Goal: Task Accomplishment & Management: Use online tool/utility

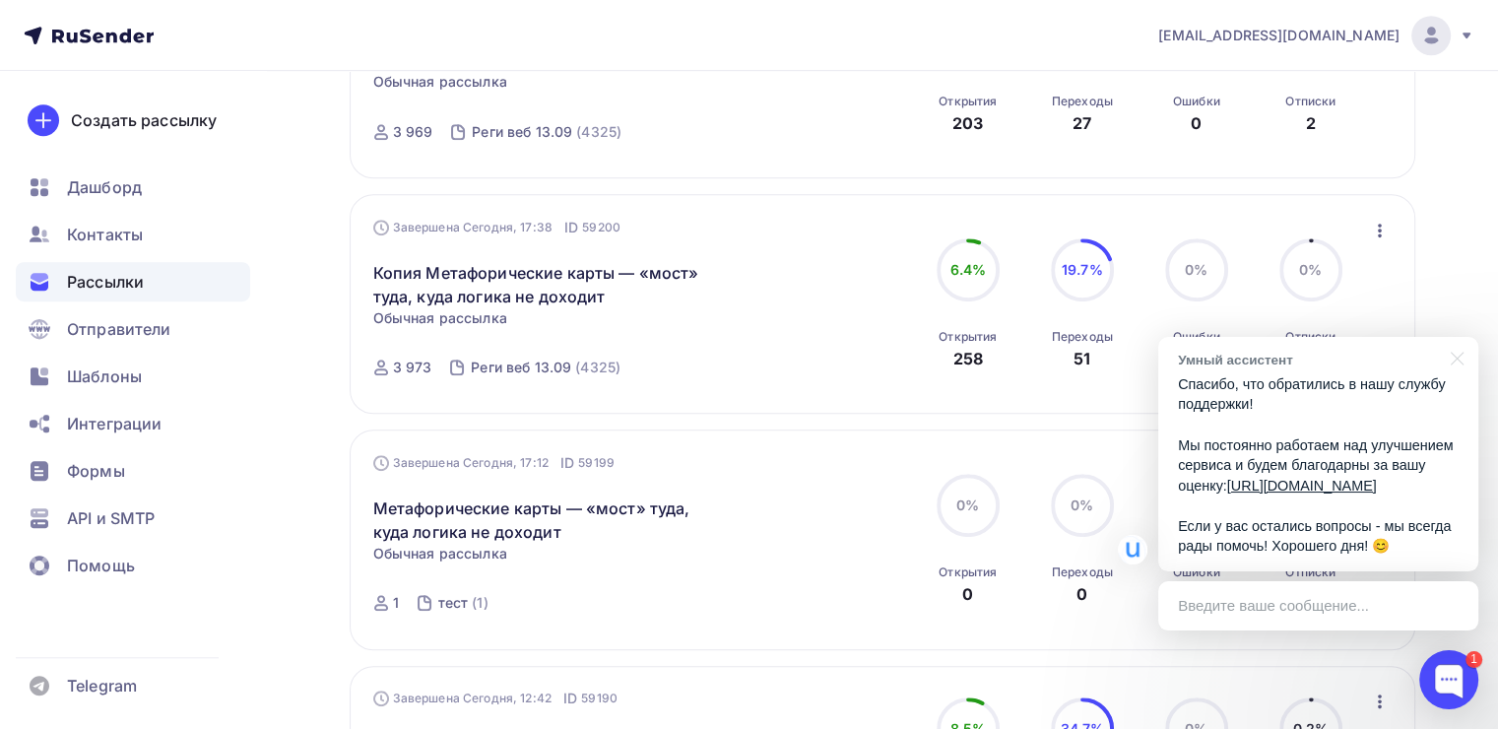
scroll to position [1060, 0]
click at [1373, 231] on icon "button" at bounding box center [1380, 231] width 24 height 24
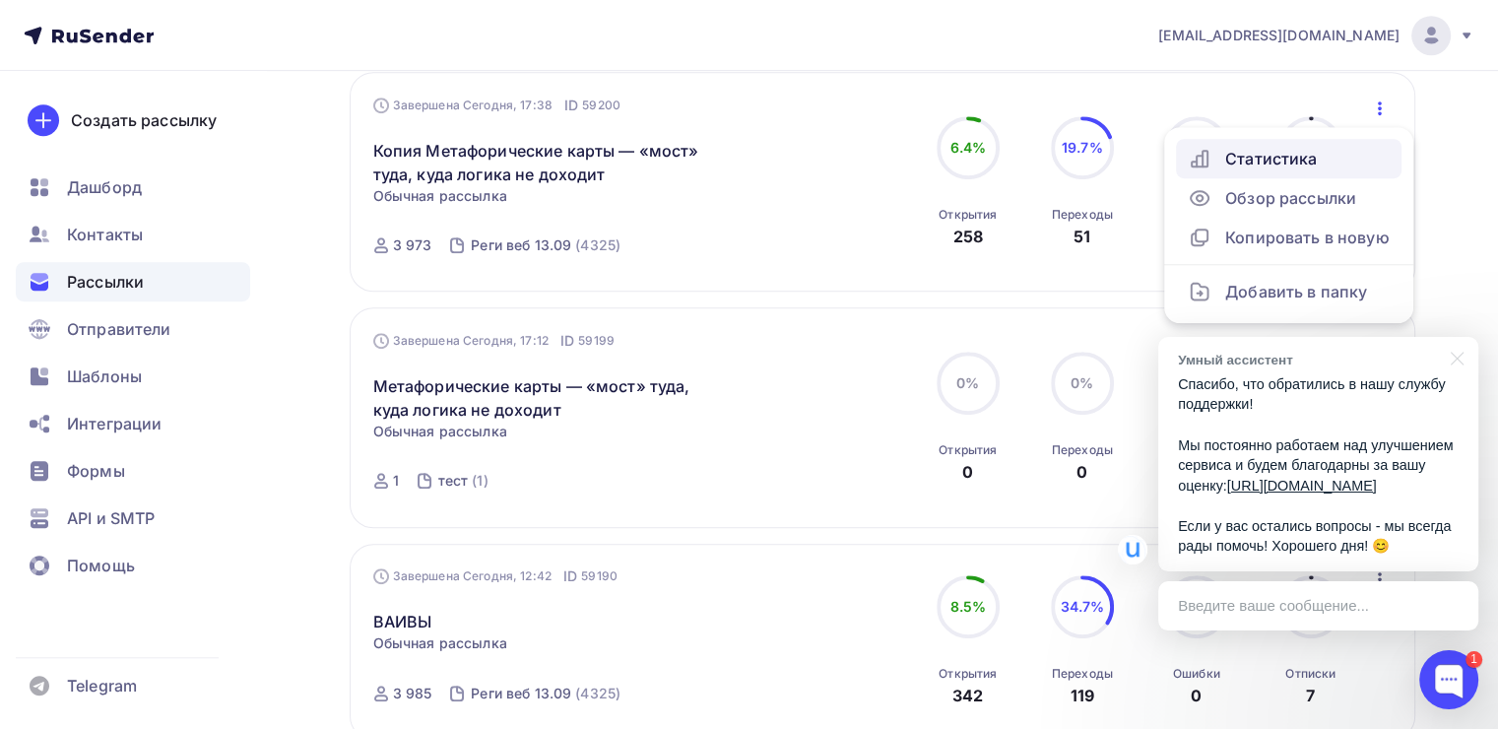
scroll to position [1192, 0]
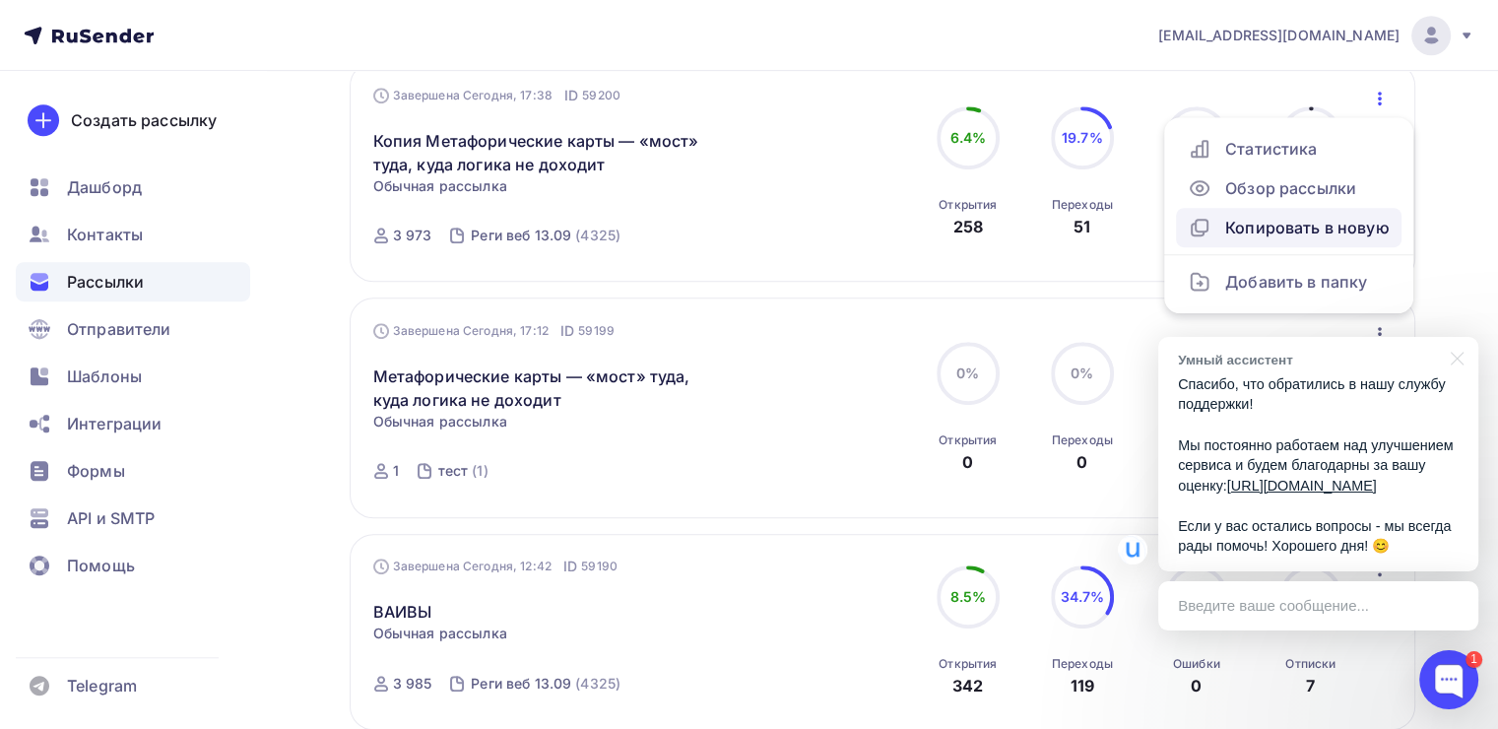
click at [1299, 236] on link "Копировать в новую" at bounding box center [1289, 227] width 226 height 39
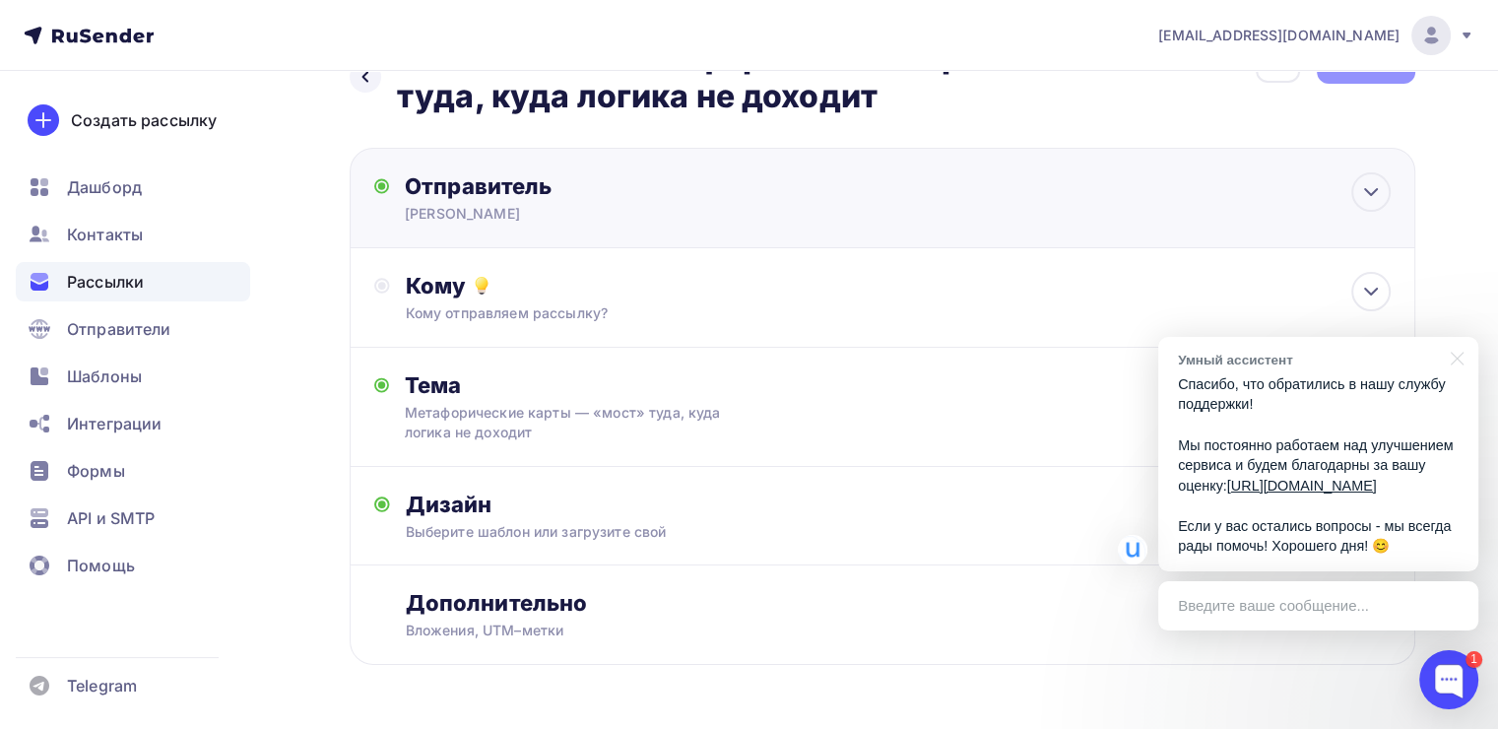
scroll to position [75, 0]
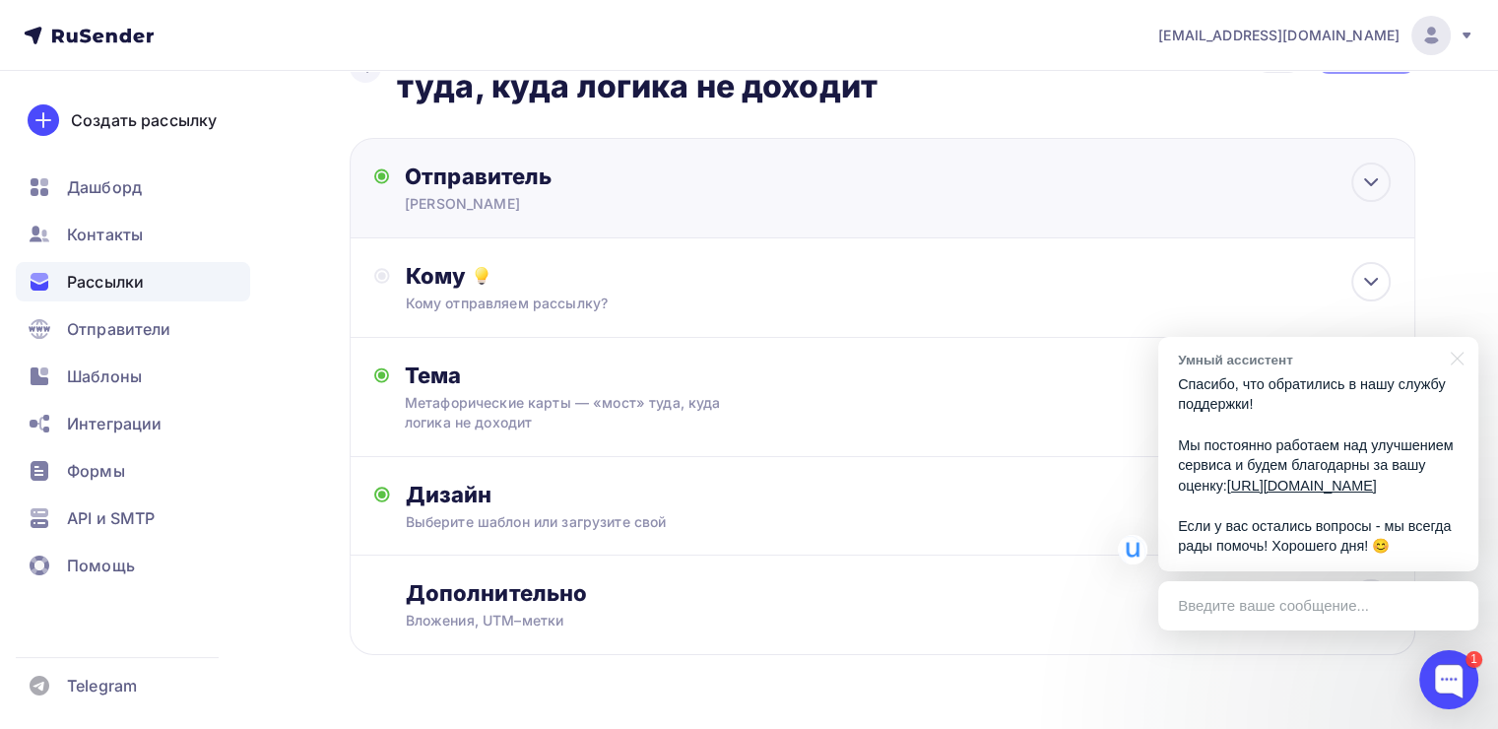
click at [713, 303] on div "Кому отправляем рассылку?" at bounding box center [849, 304] width 887 height 20
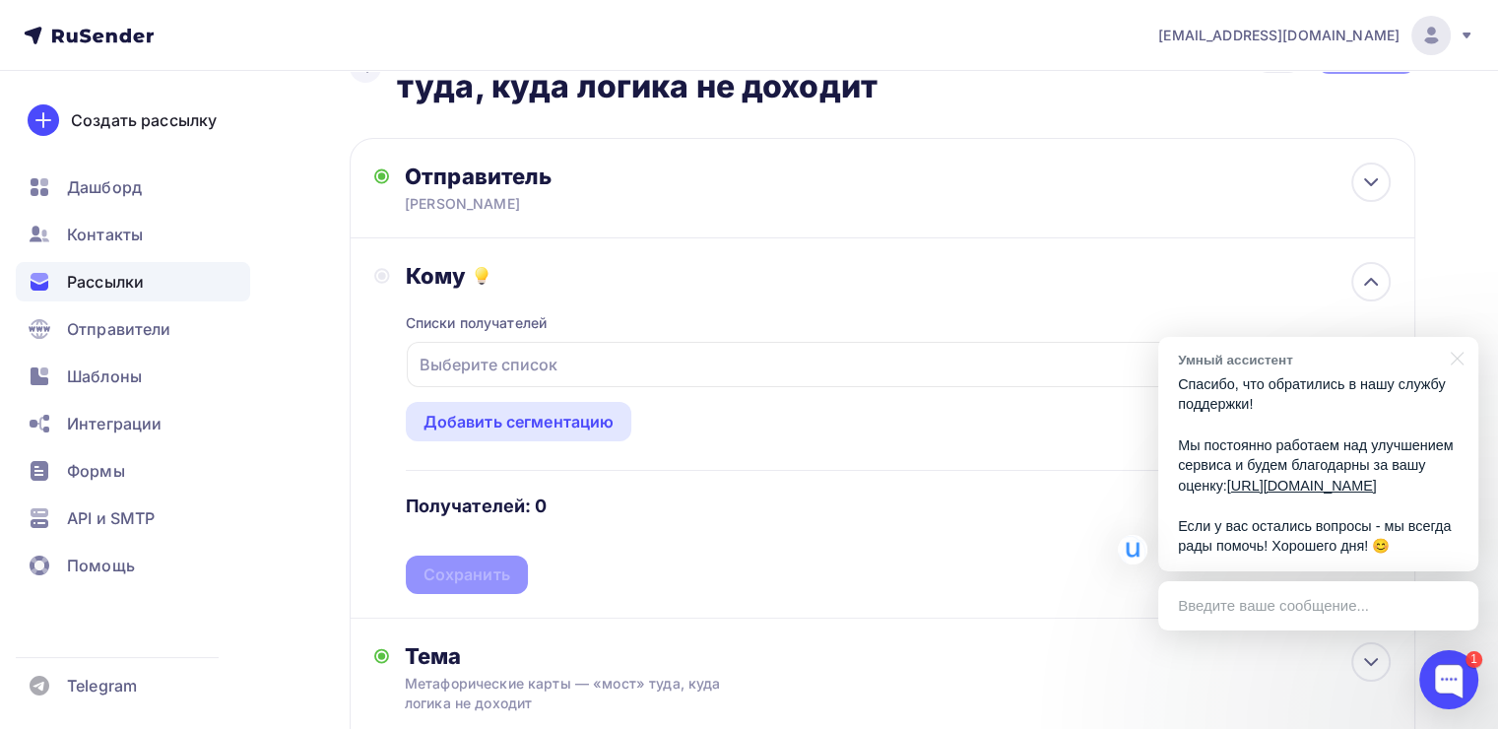
click at [552, 360] on div "Выберите список" at bounding box center [489, 364] width 154 height 35
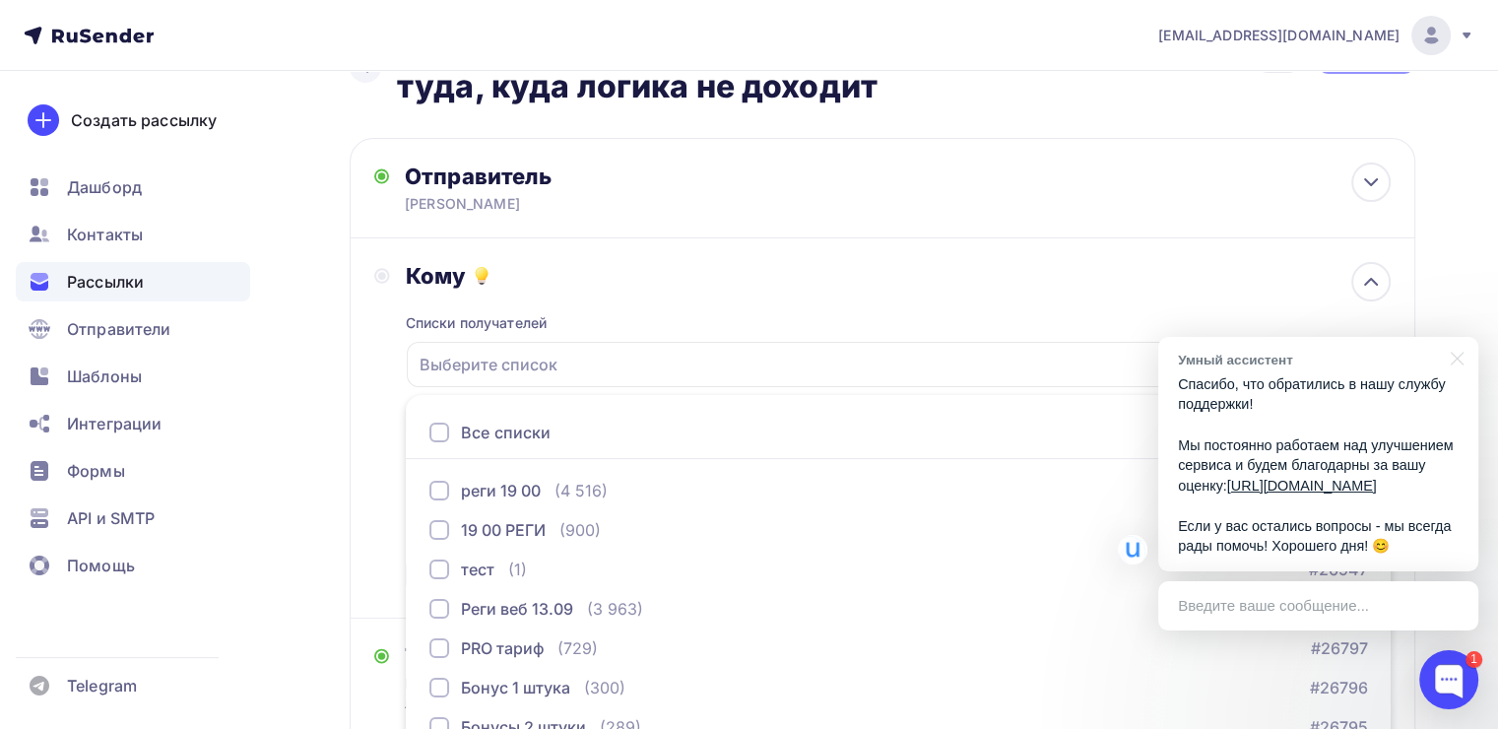
scroll to position [250, 0]
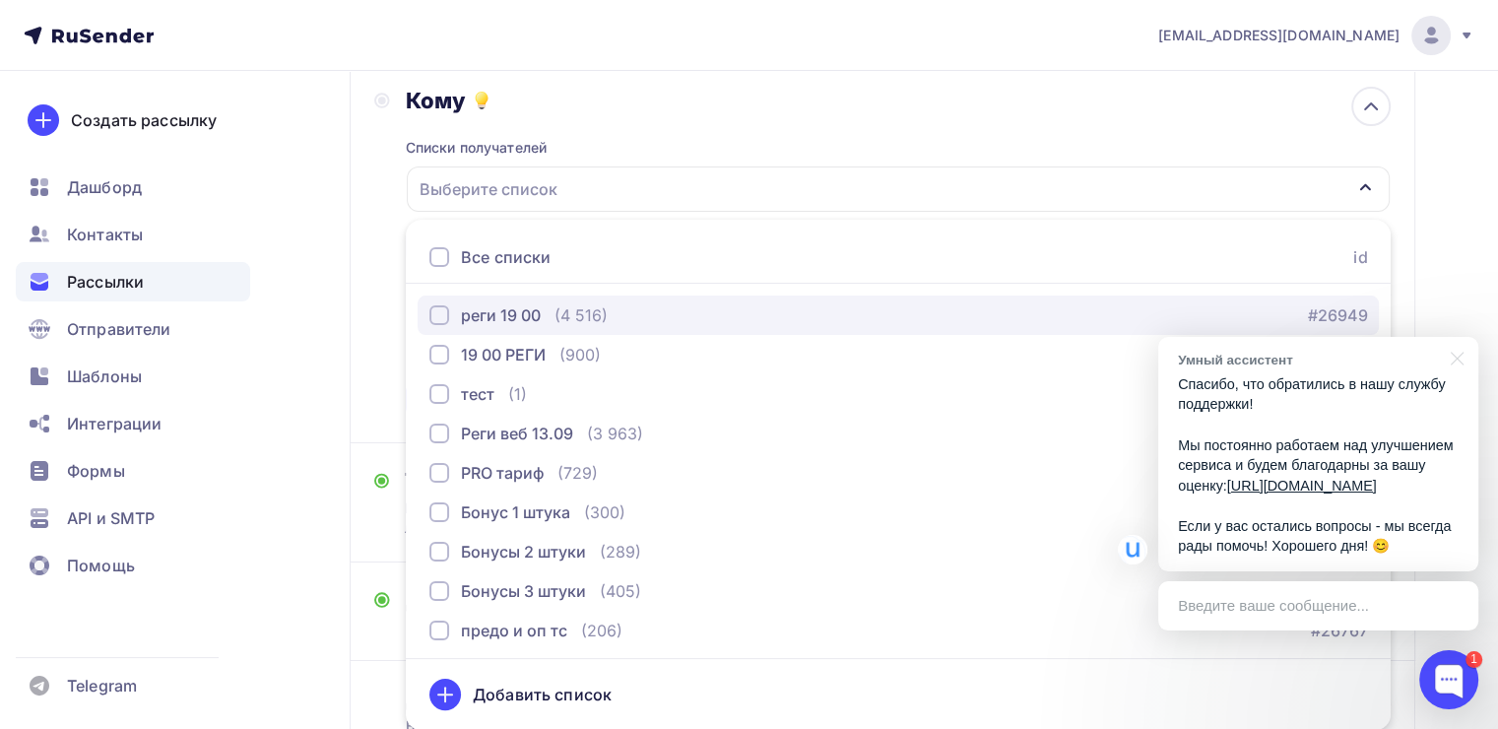
click at [441, 307] on div "button" at bounding box center [440, 315] width 20 height 20
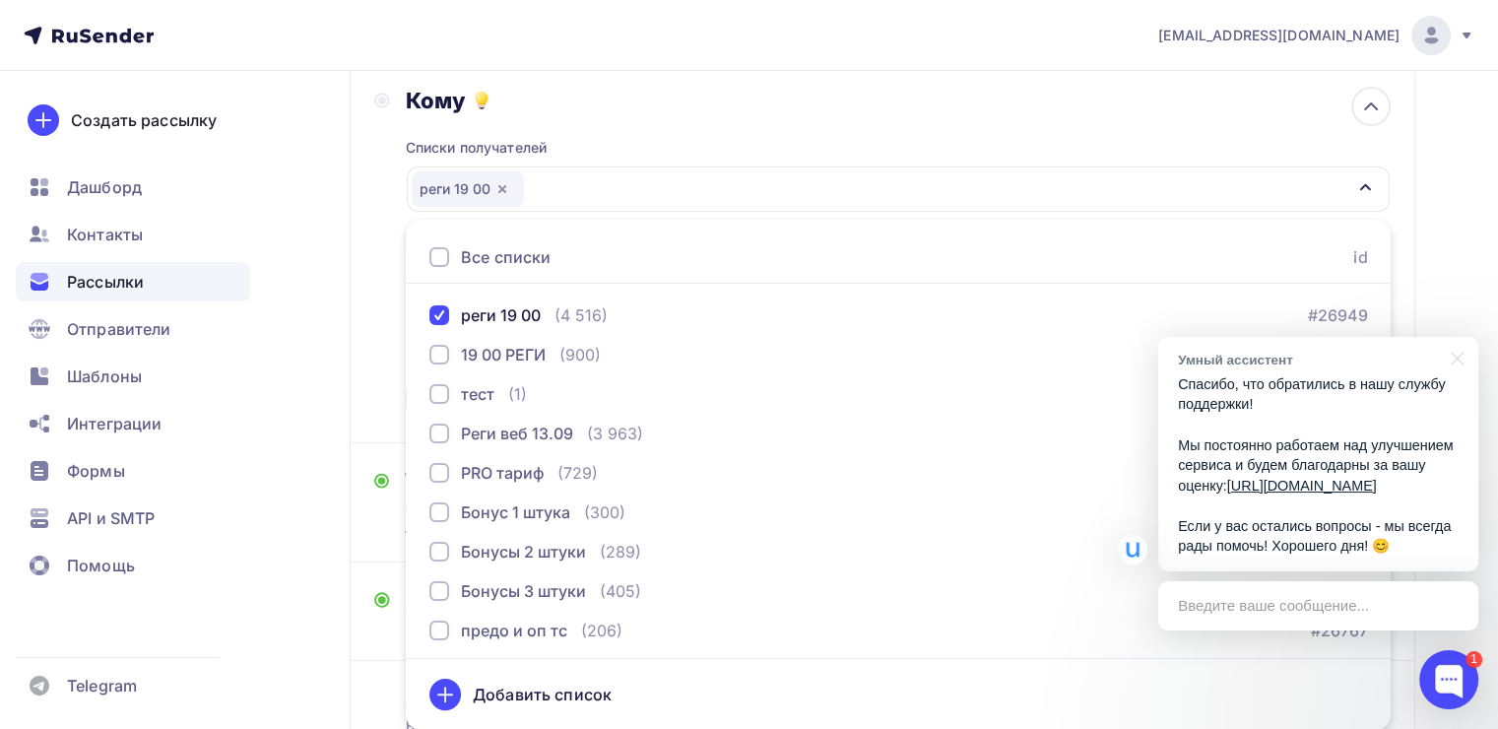
click at [369, 299] on div "Кому Списки получателей реги 19 00 Все списки id реги 19 00 (4 516) #26949 19 0…" at bounding box center [883, 253] width 1066 height 380
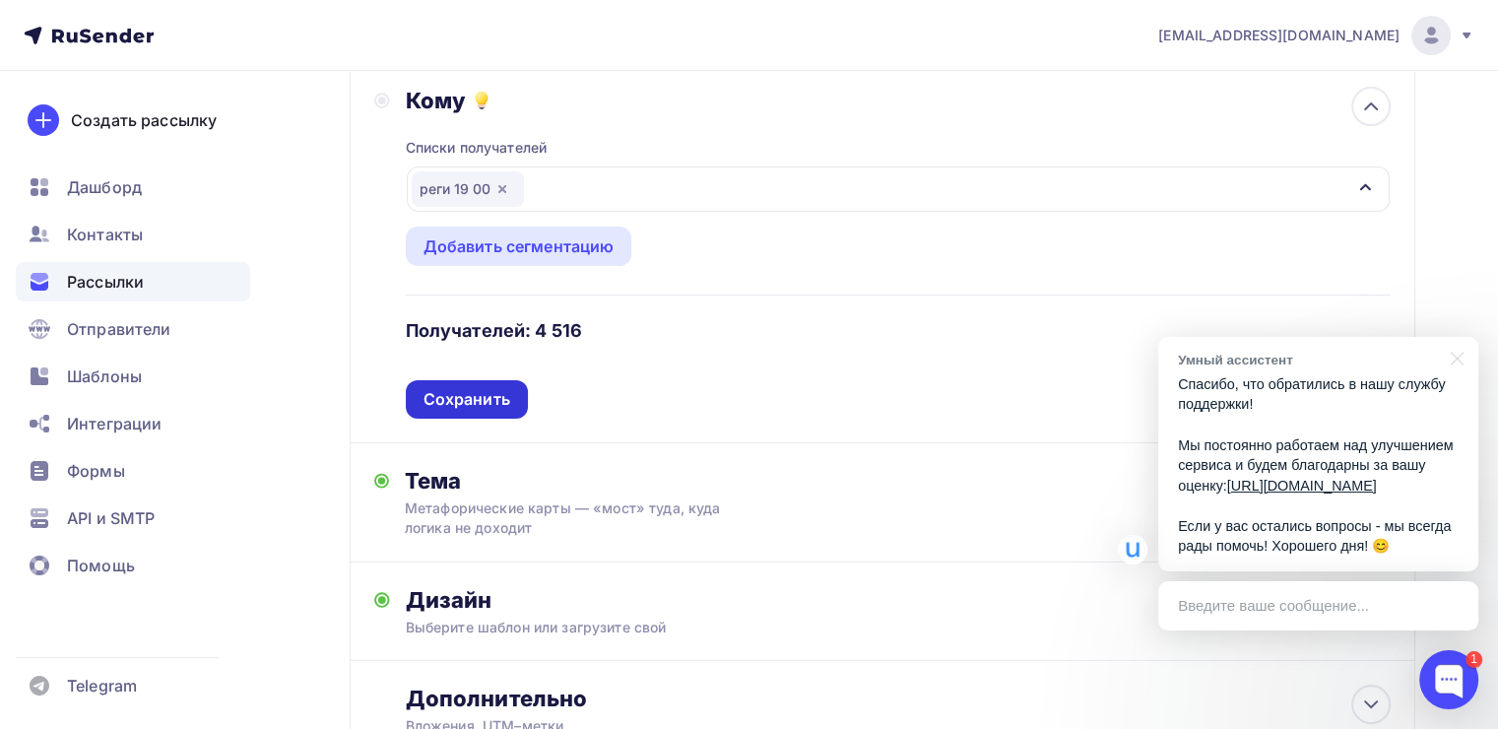
click at [451, 388] on div "Сохранить" at bounding box center [467, 399] width 87 height 23
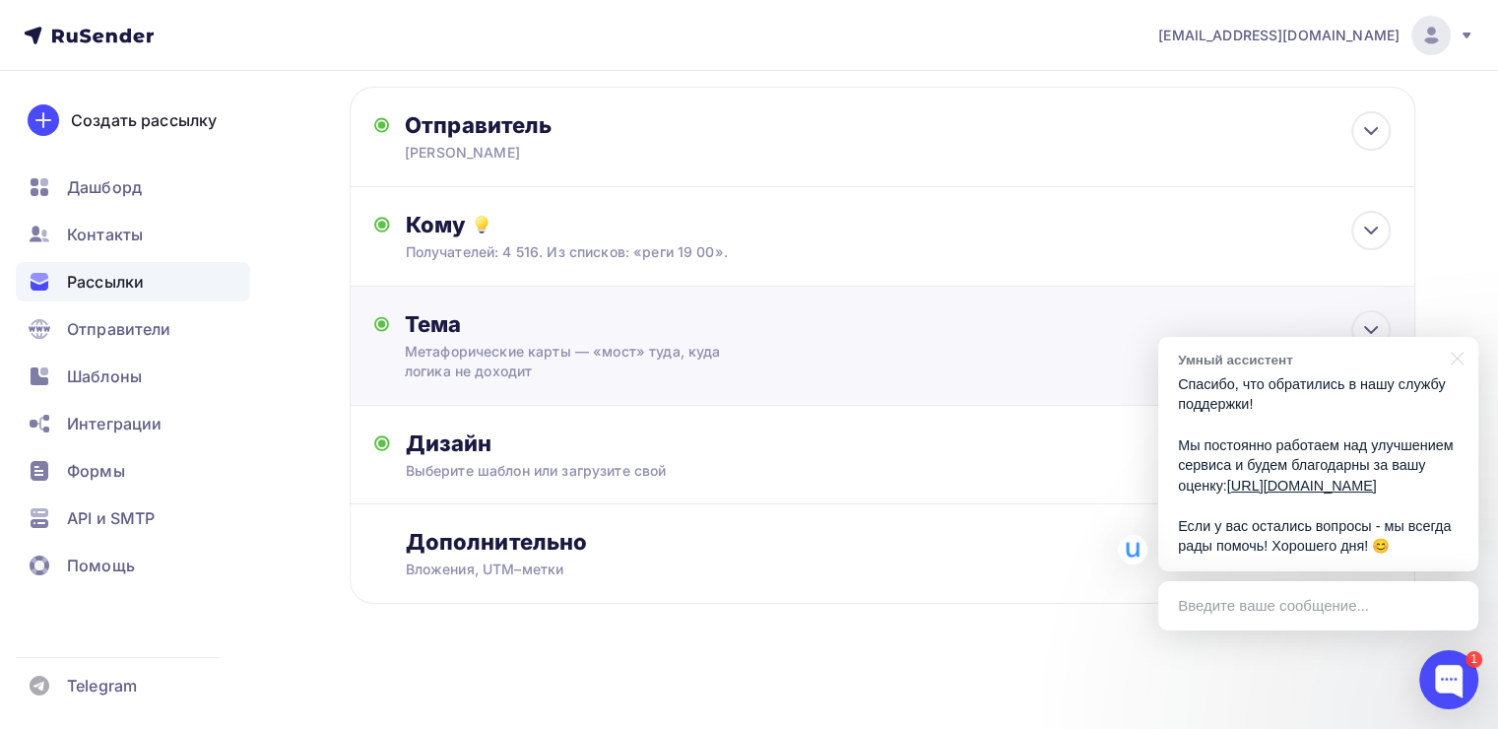
scroll to position [0, 0]
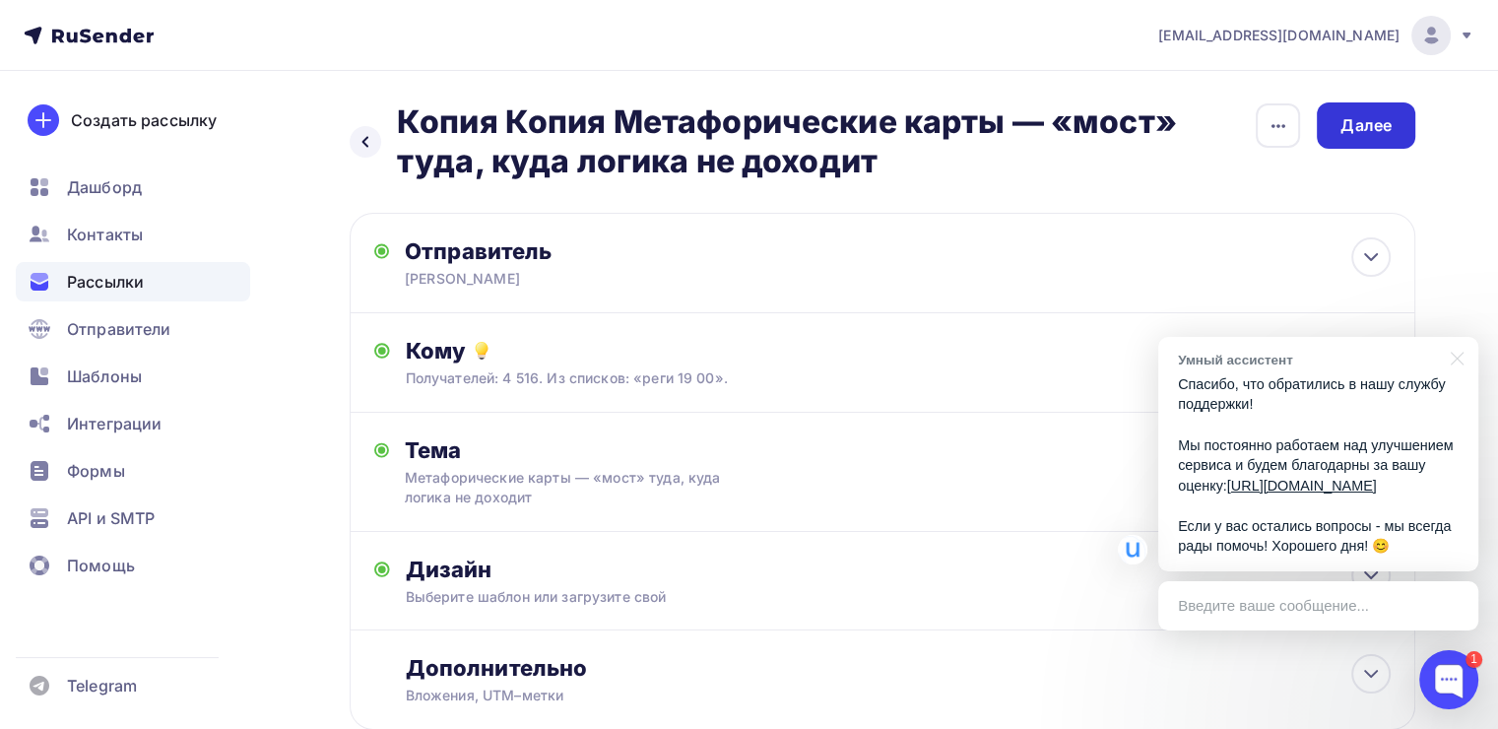
click at [1372, 118] on div "Далее" at bounding box center [1366, 125] width 51 height 23
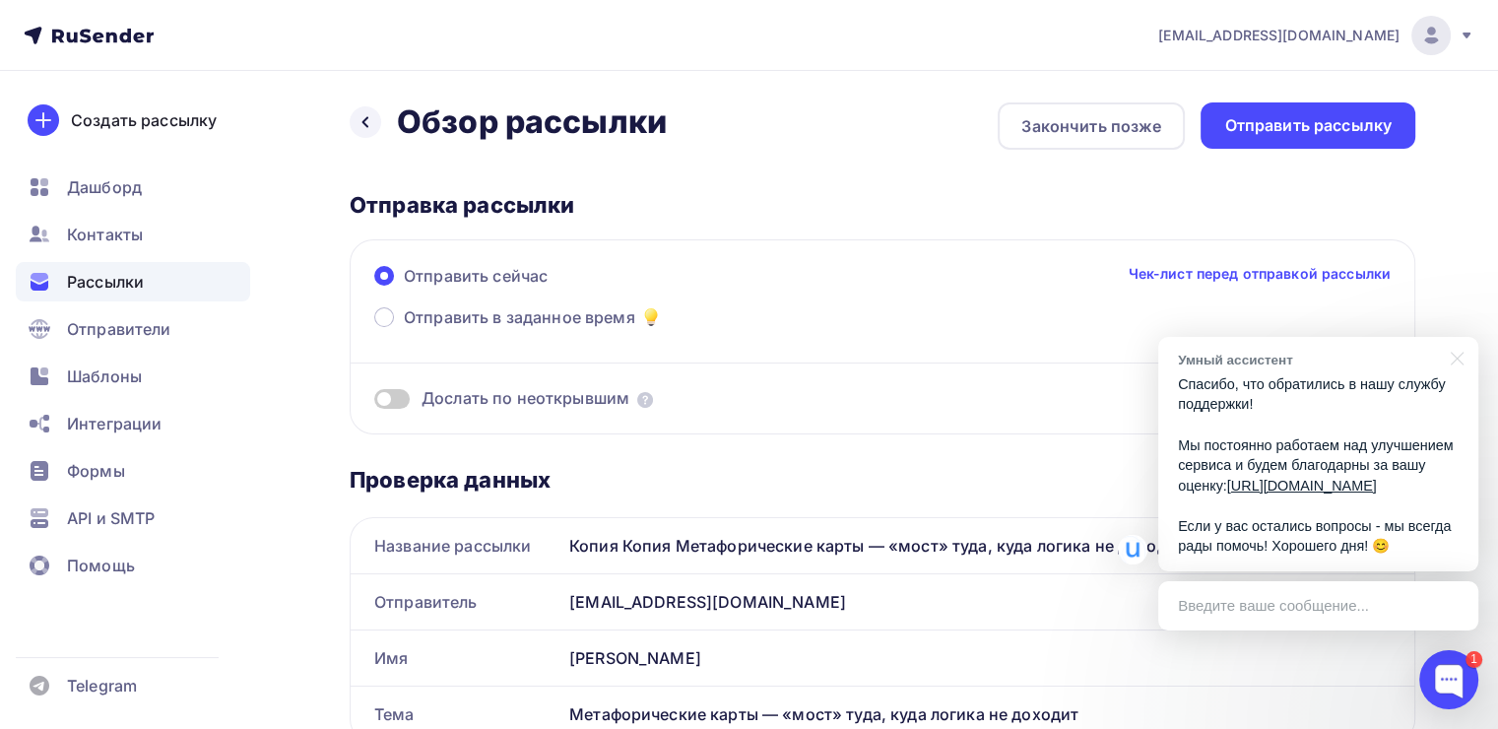
click at [1314, 113] on div "Отправить рассылку" at bounding box center [1308, 125] width 215 height 46
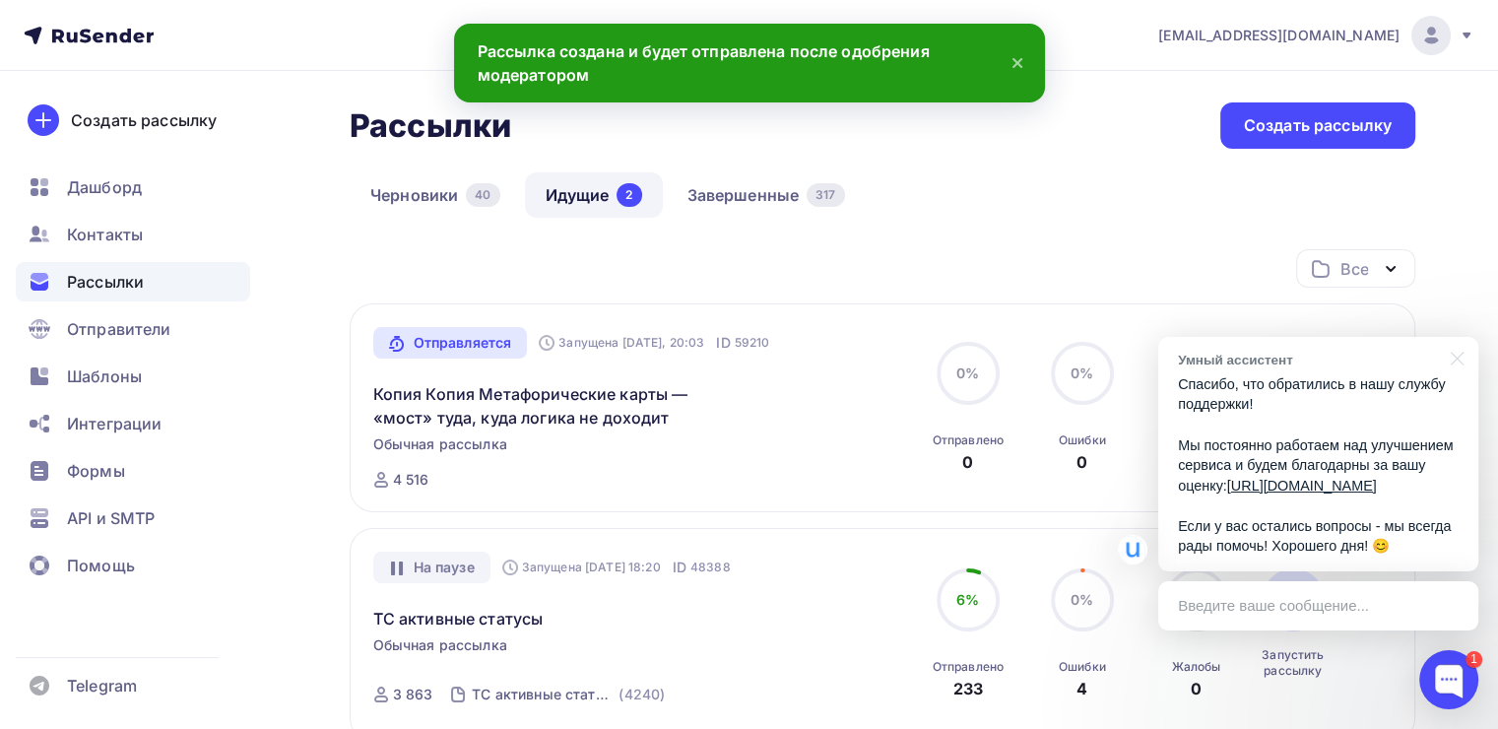
scroll to position [69, 0]
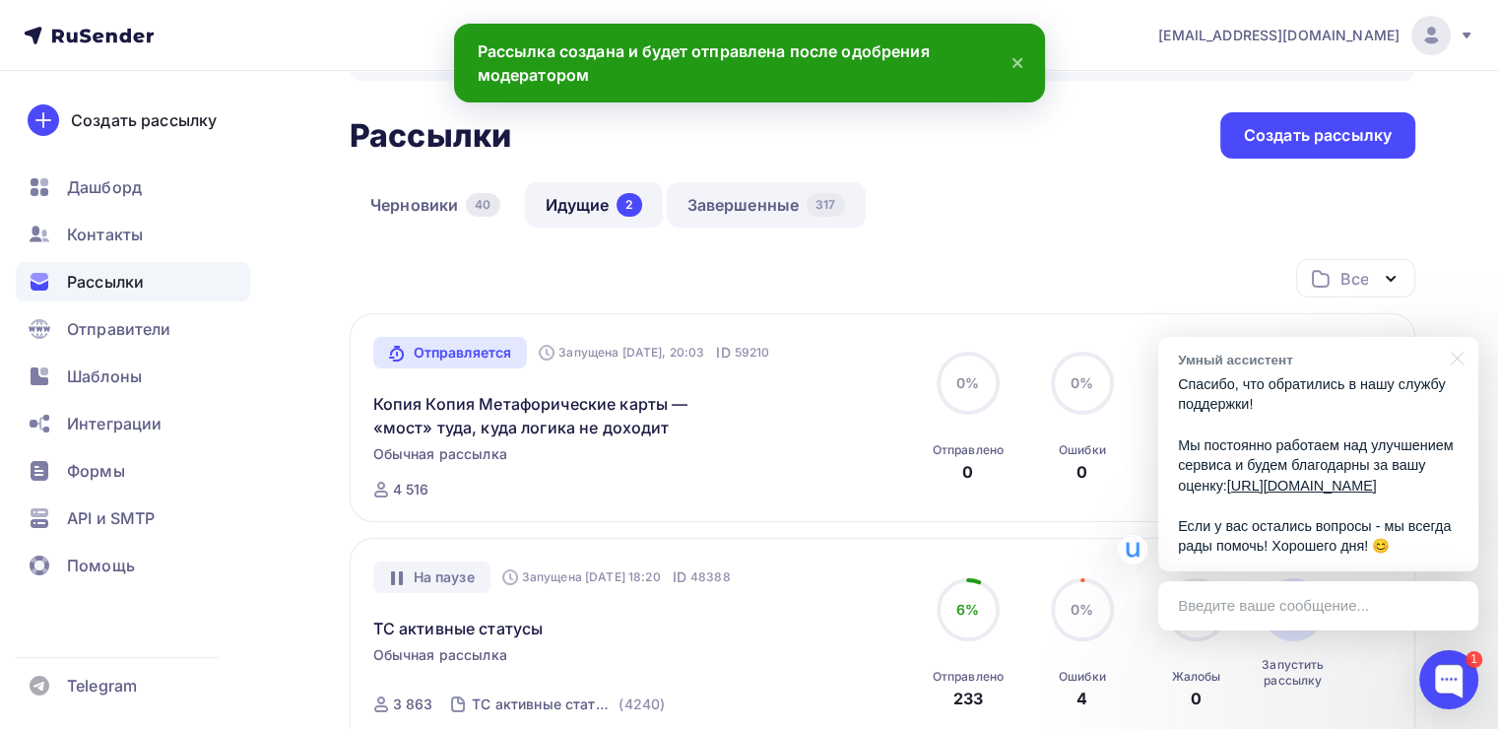
click at [752, 192] on link "Завершенные 317" at bounding box center [766, 204] width 199 height 45
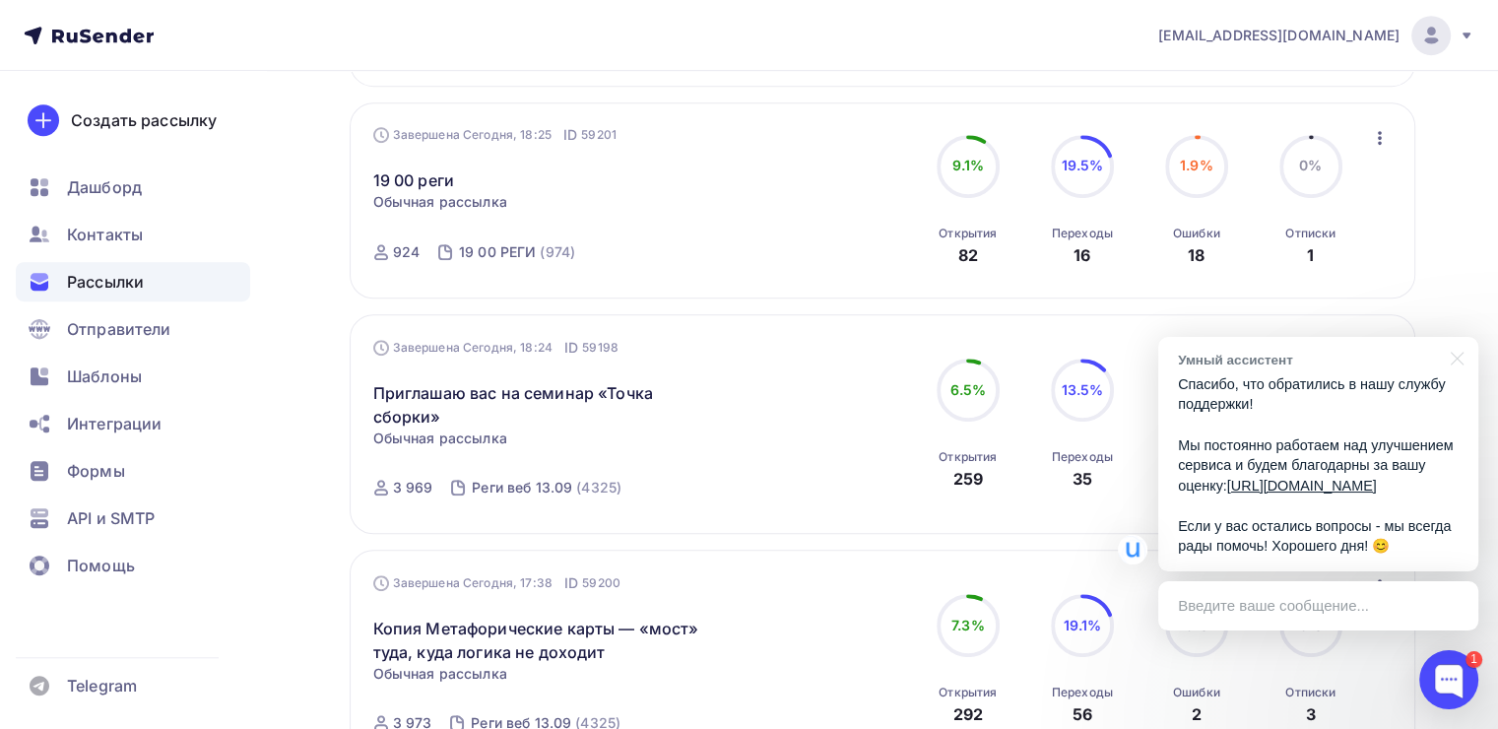
scroll to position [954, 0]
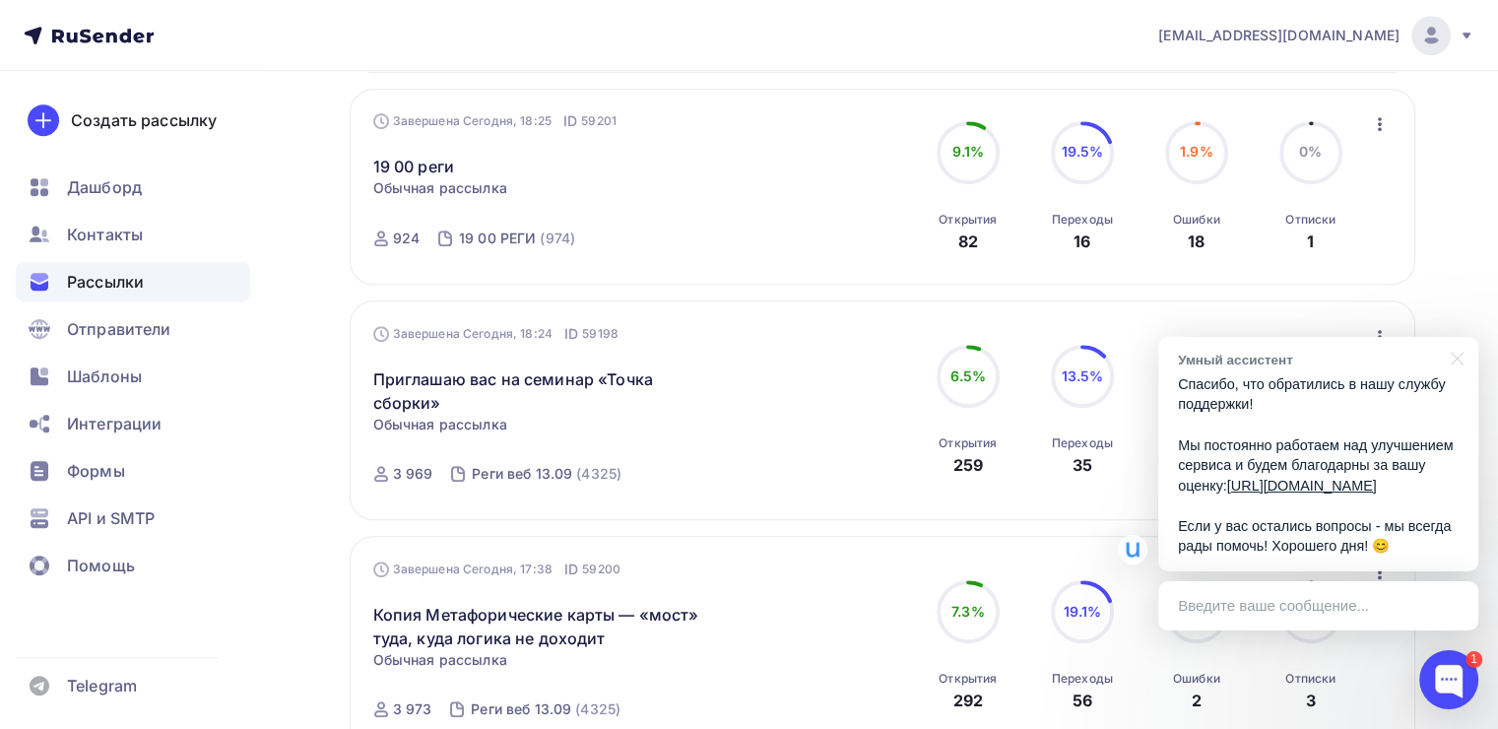
click at [1422, 250] on div "Получайте автоматические уведомления о статусе ваших рассылок прямо в Telegram.…" at bounding box center [749, 491] width 1498 height 2748
click at [1456, 256] on div "Получайте автоматические уведомления о статусе ваших рассылок прямо в Telegram.…" at bounding box center [749, 491] width 1498 height 2748
click at [1456, 338] on div at bounding box center [1453, 357] width 49 height 40
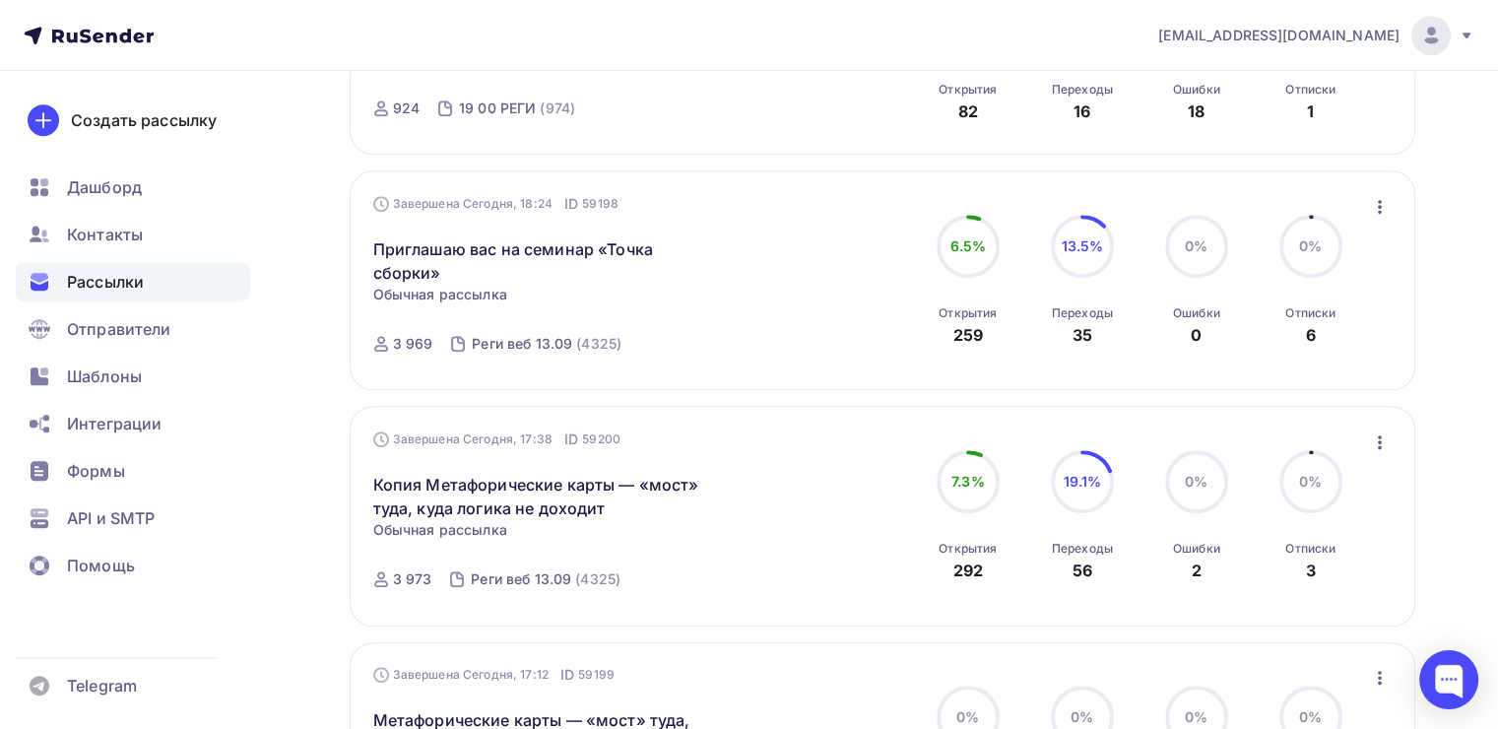
scroll to position [1084, 0]
click at [1387, 195] on icon "button" at bounding box center [1380, 207] width 24 height 24
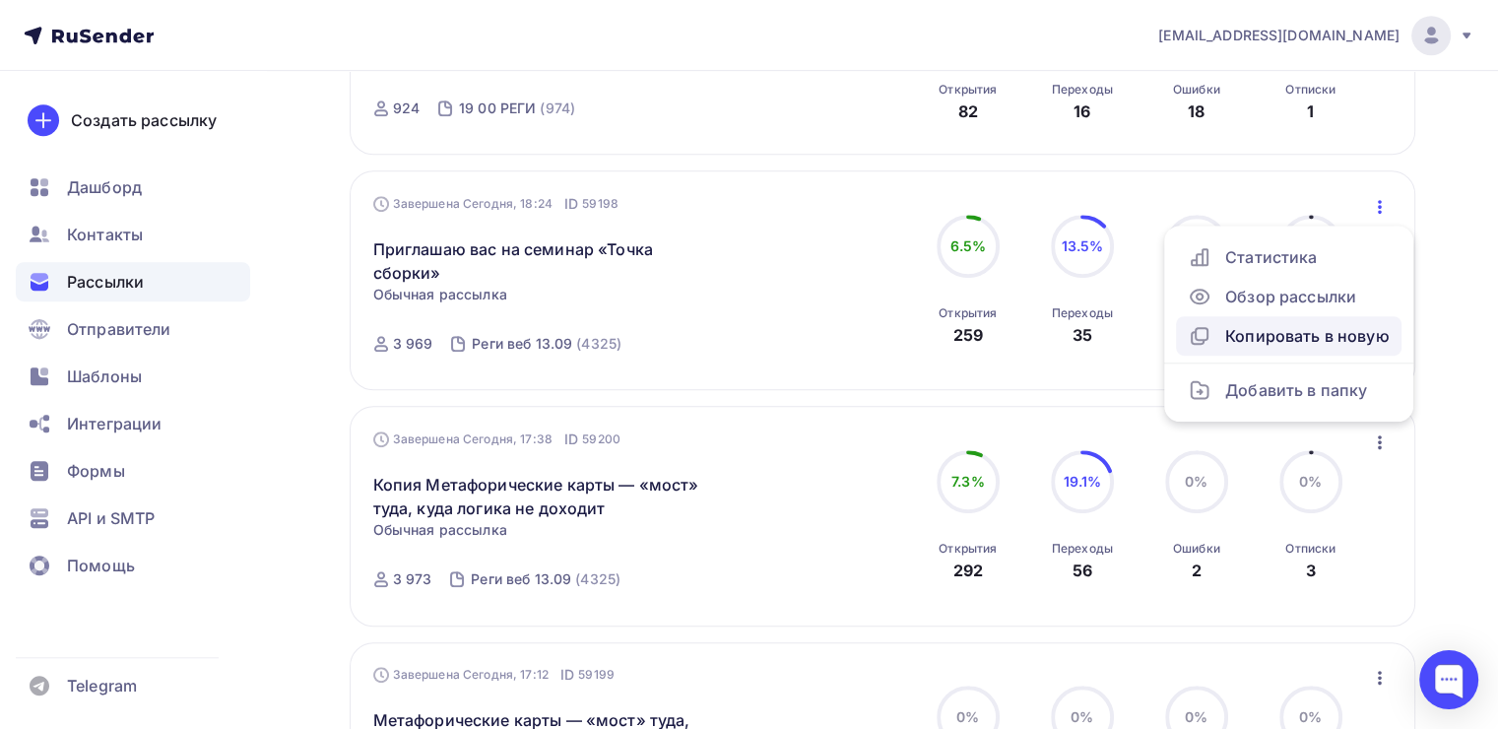
click at [1262, 324] on div "Копировать в новую" at bounding box center [1289, 336] width 202 height 24
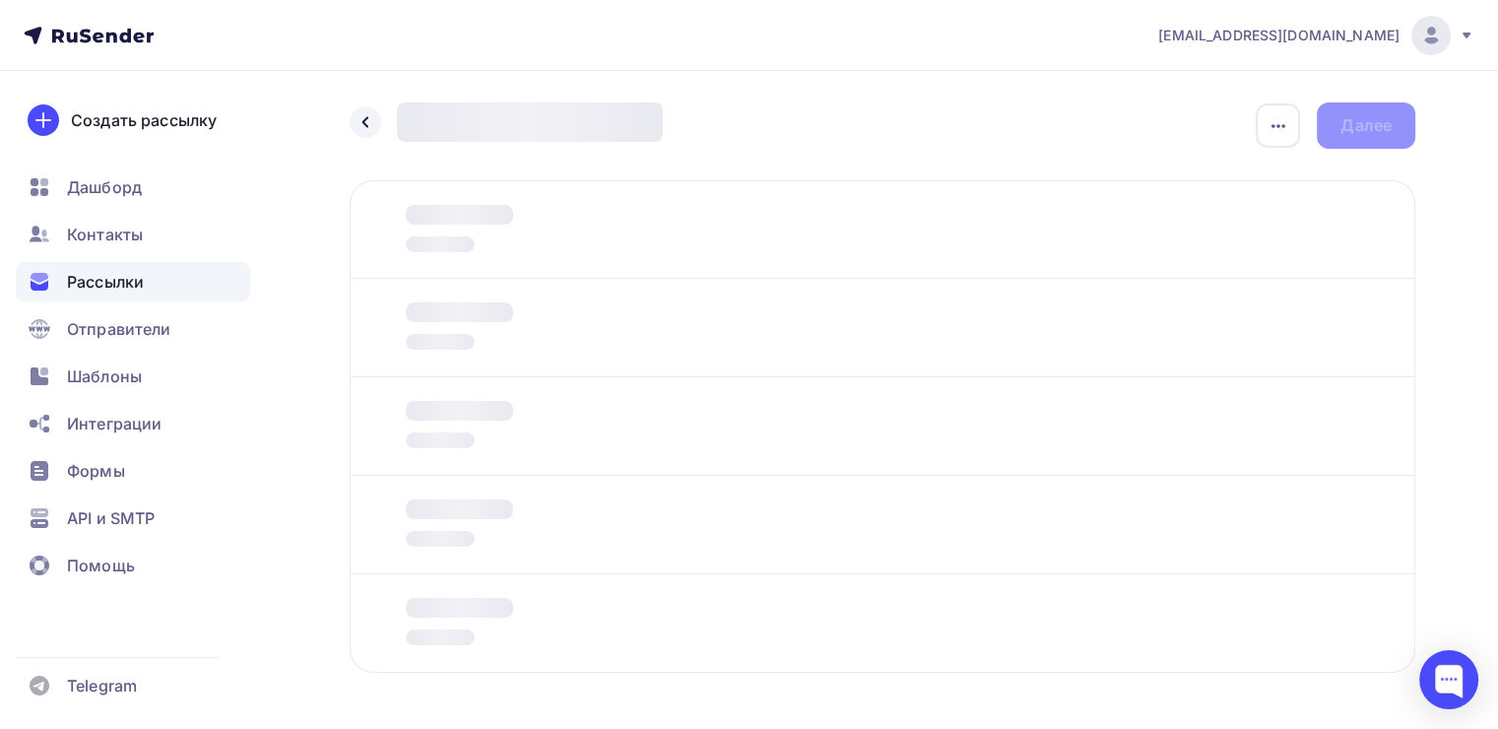
scroll to position [71, 0]
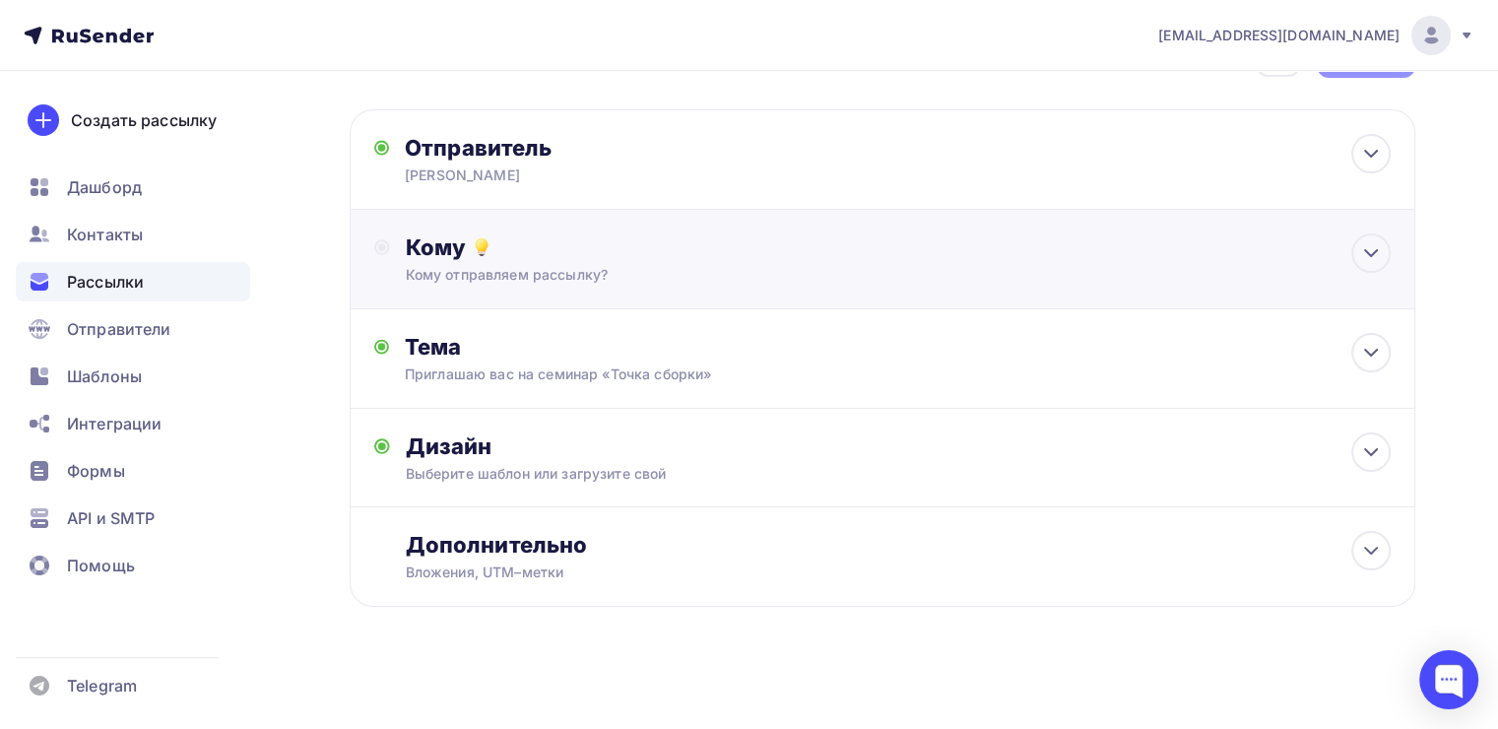
click at [653, 259] on div "Кому" at bounding box center [898, 247] width 985 height 28
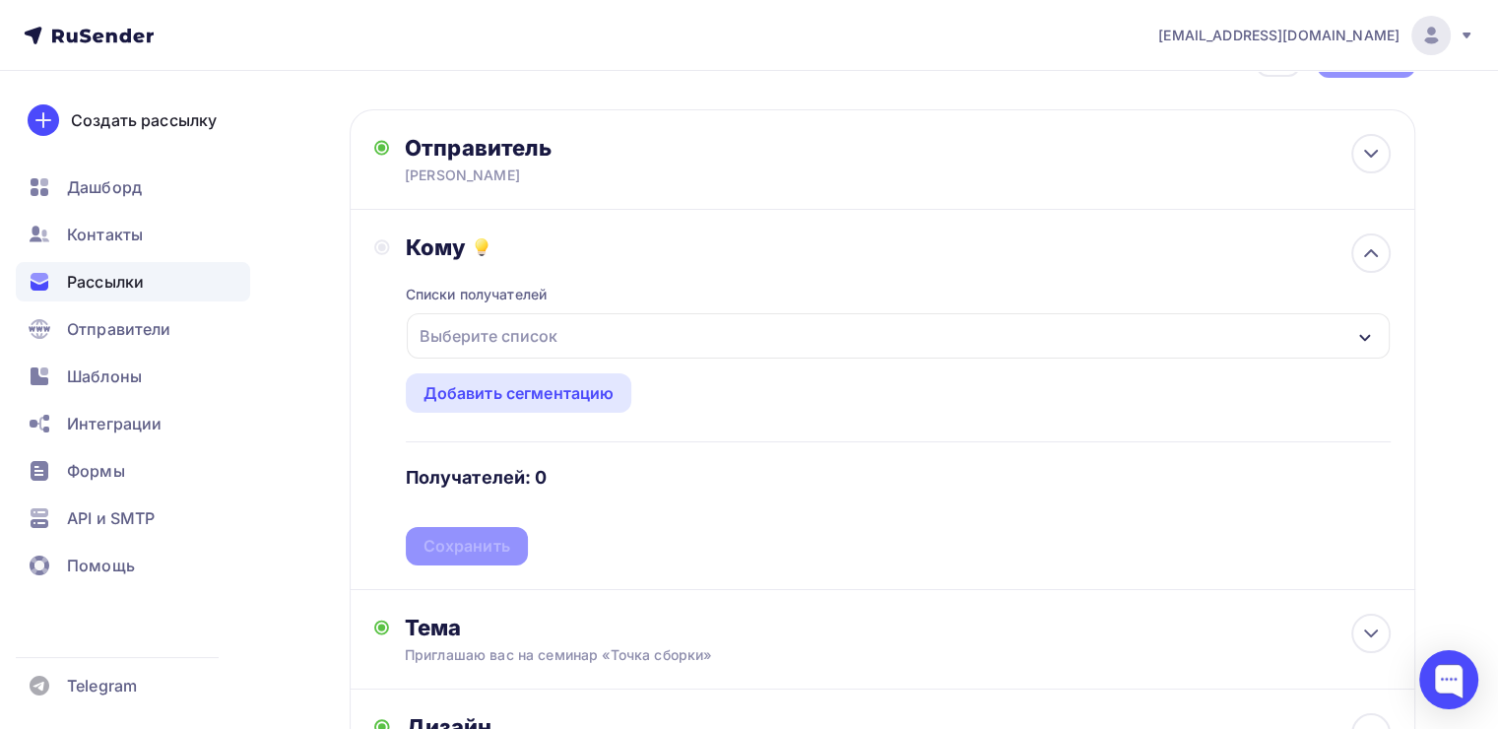
click at [540, 327] on div "Выберите список" at bounding box center [489, 335] width 154 height 35
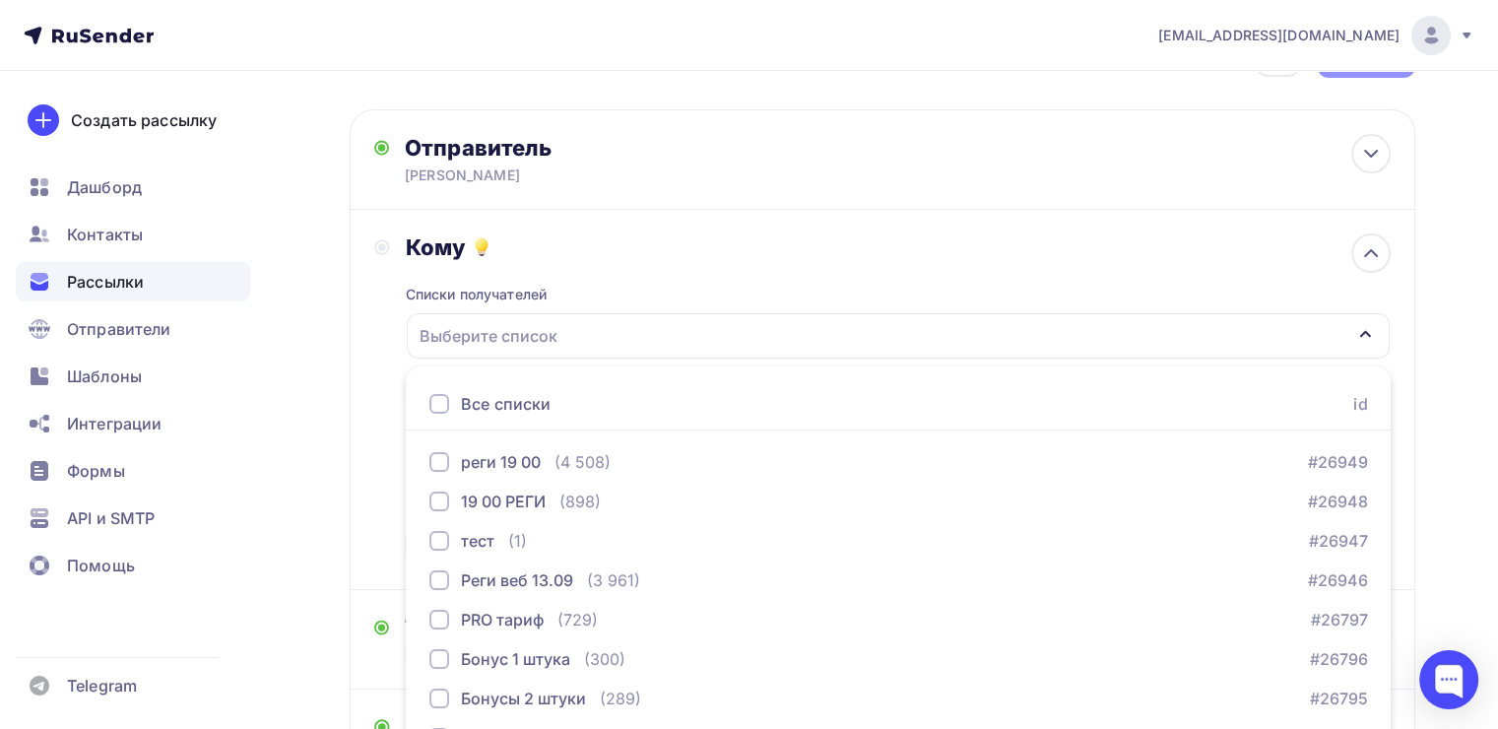
scroll to position [218, 0]
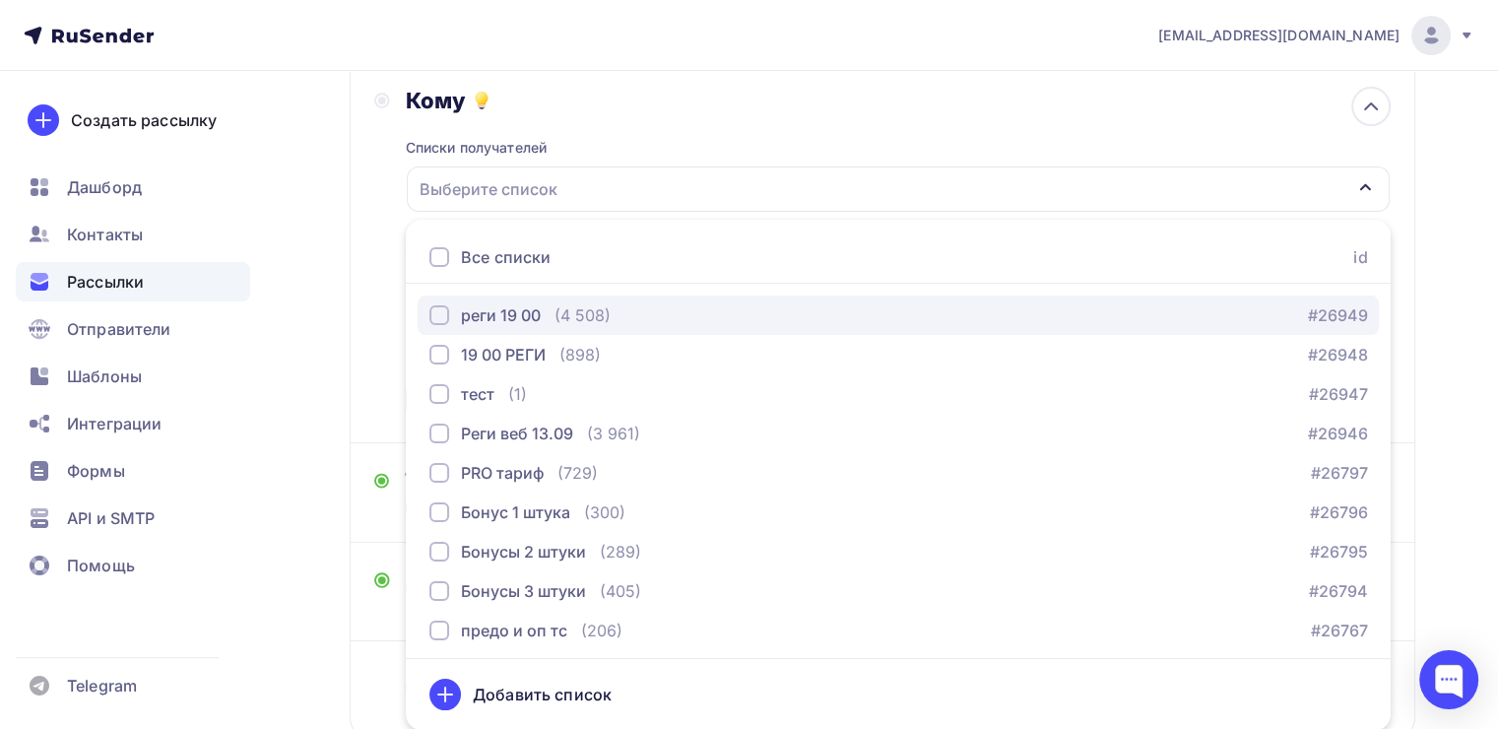
click at [448, 311] on div "реги 19 00" at bounding box center [485, 315] width 111 height 24
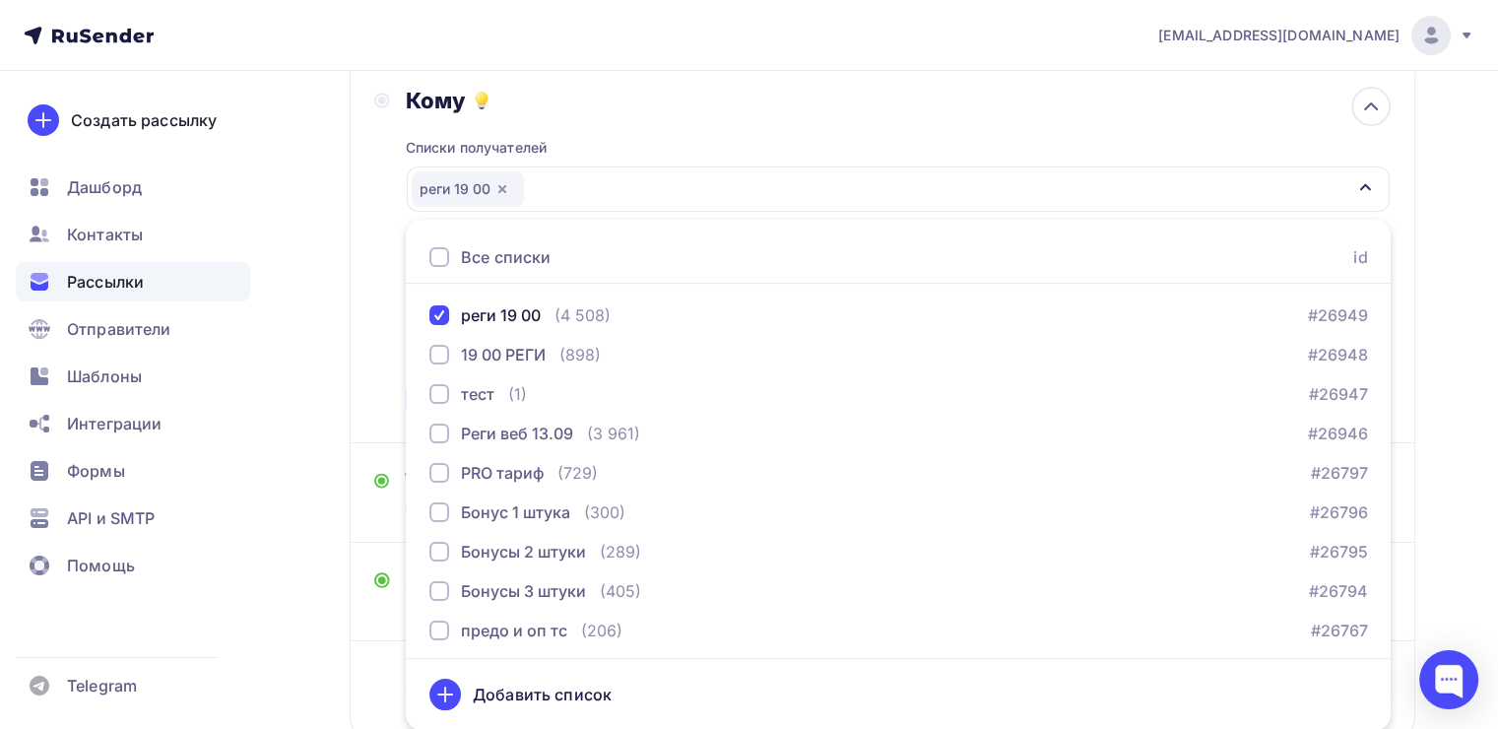
click at [354, 339] on div "Кому Списки получателей реги 19 00 Все списки id реги 19 00 (4 508) #26949 19 0…" at bounding box center [883, 253] width 1066 height 380
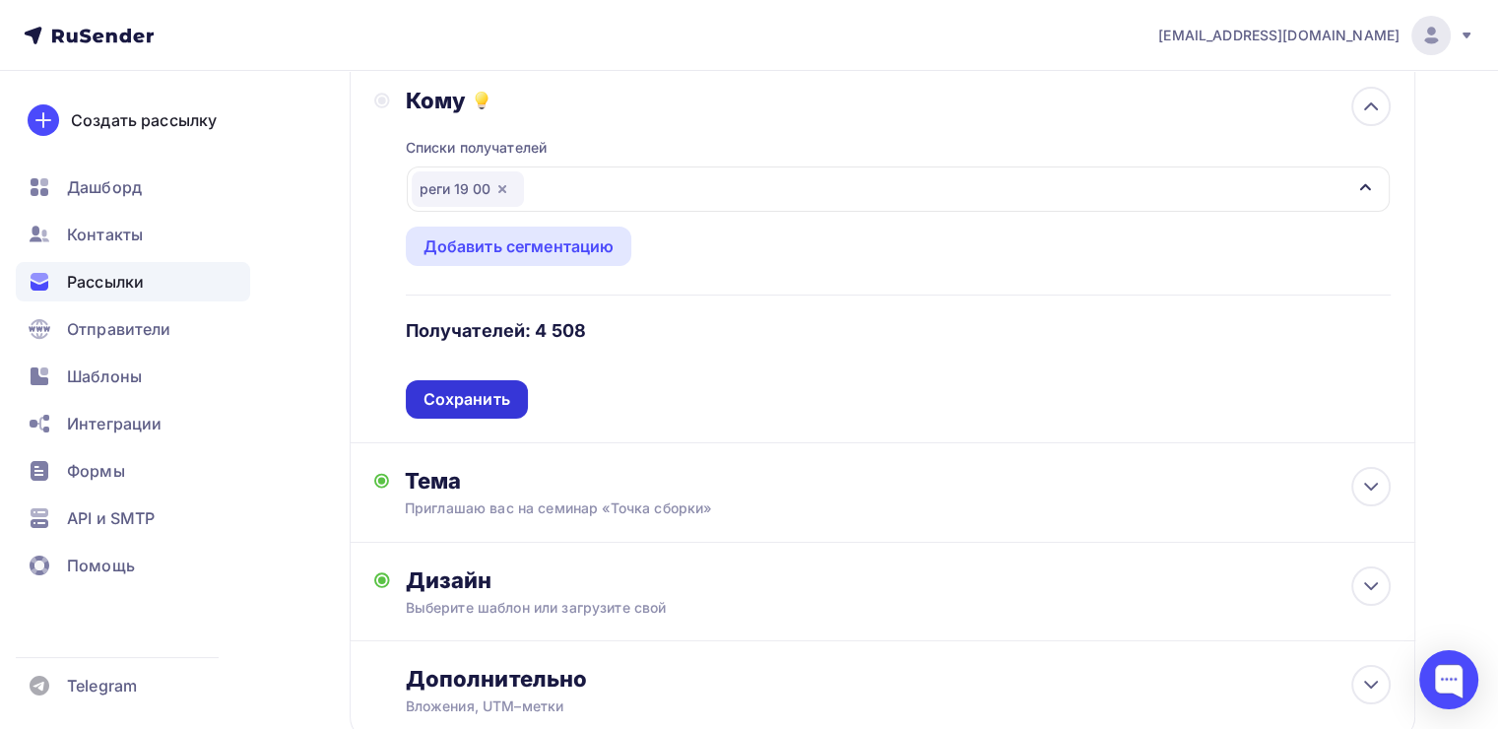
click at [414, 386] on div "Сохранить" at bounding box center [467, 399] width 122 height 38
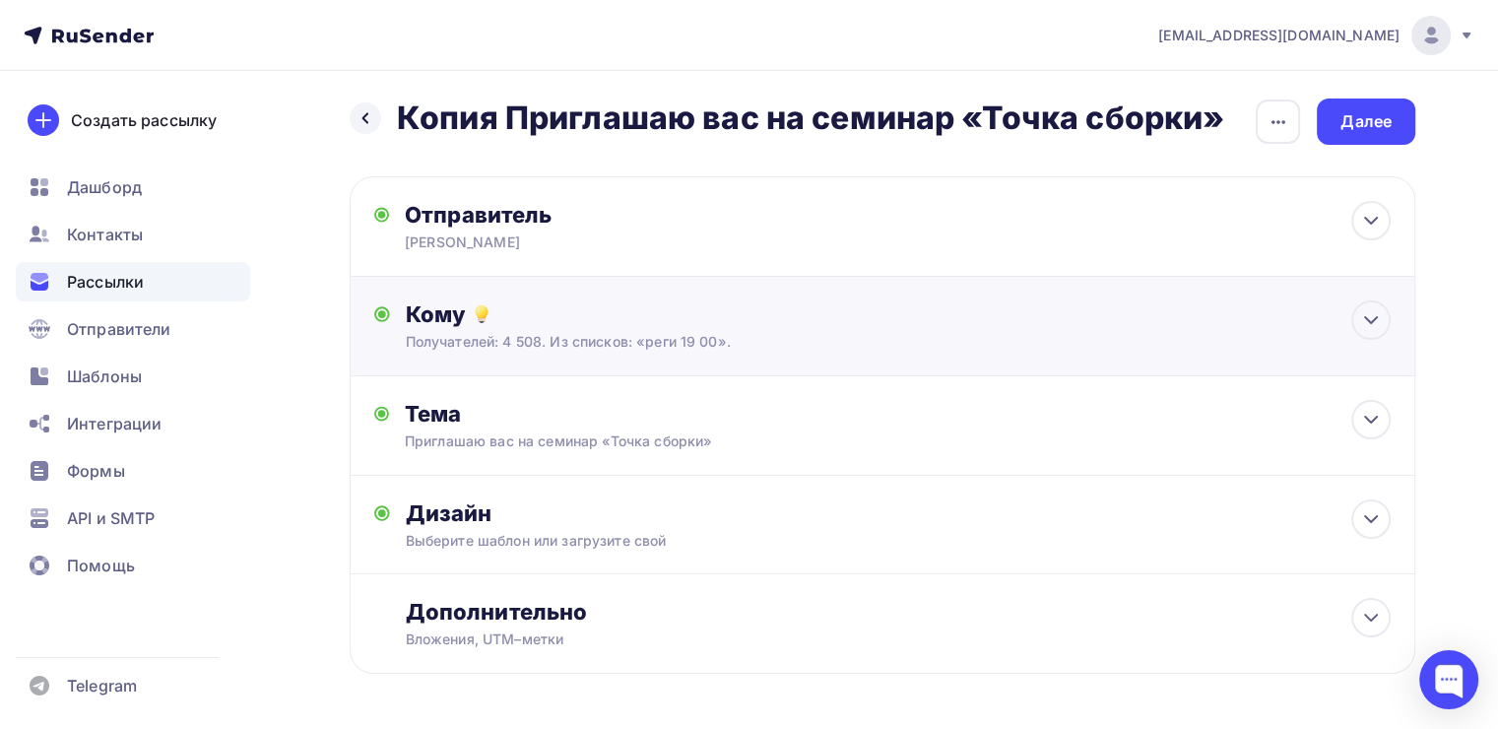
scroll to position [0, 0]
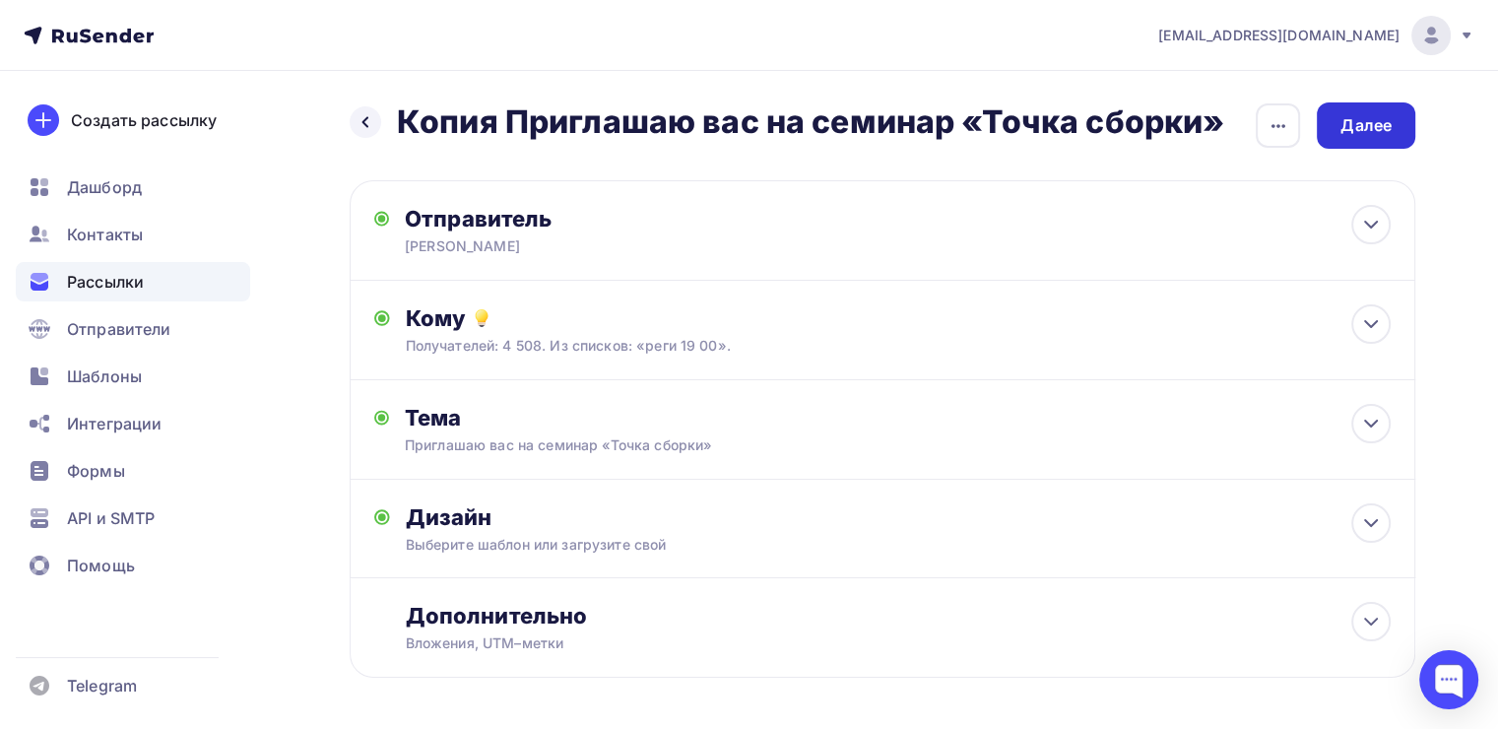
click at [1356, 138] on div "Далее" at bounding box center [1366, 125] width 99 height 46
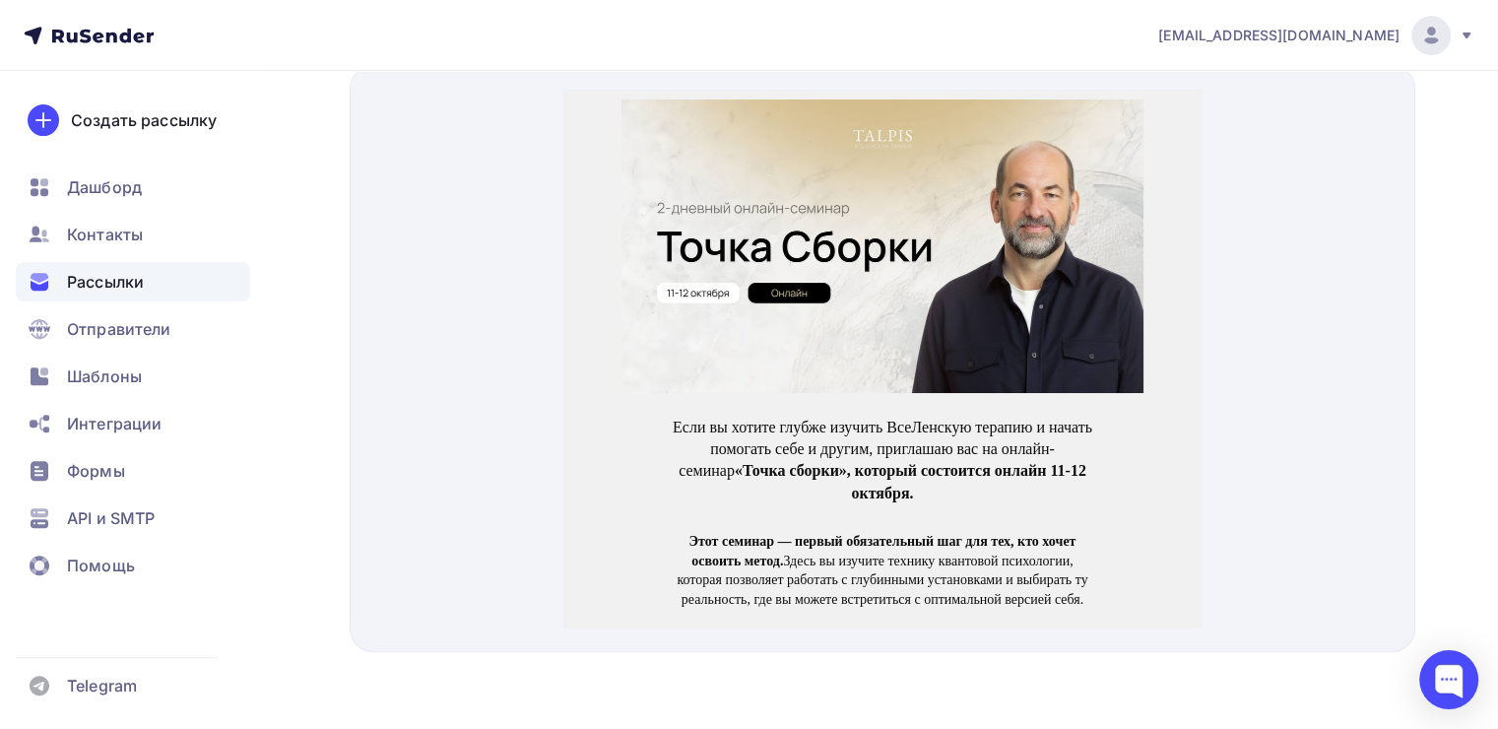
scroll to position [766, 0]
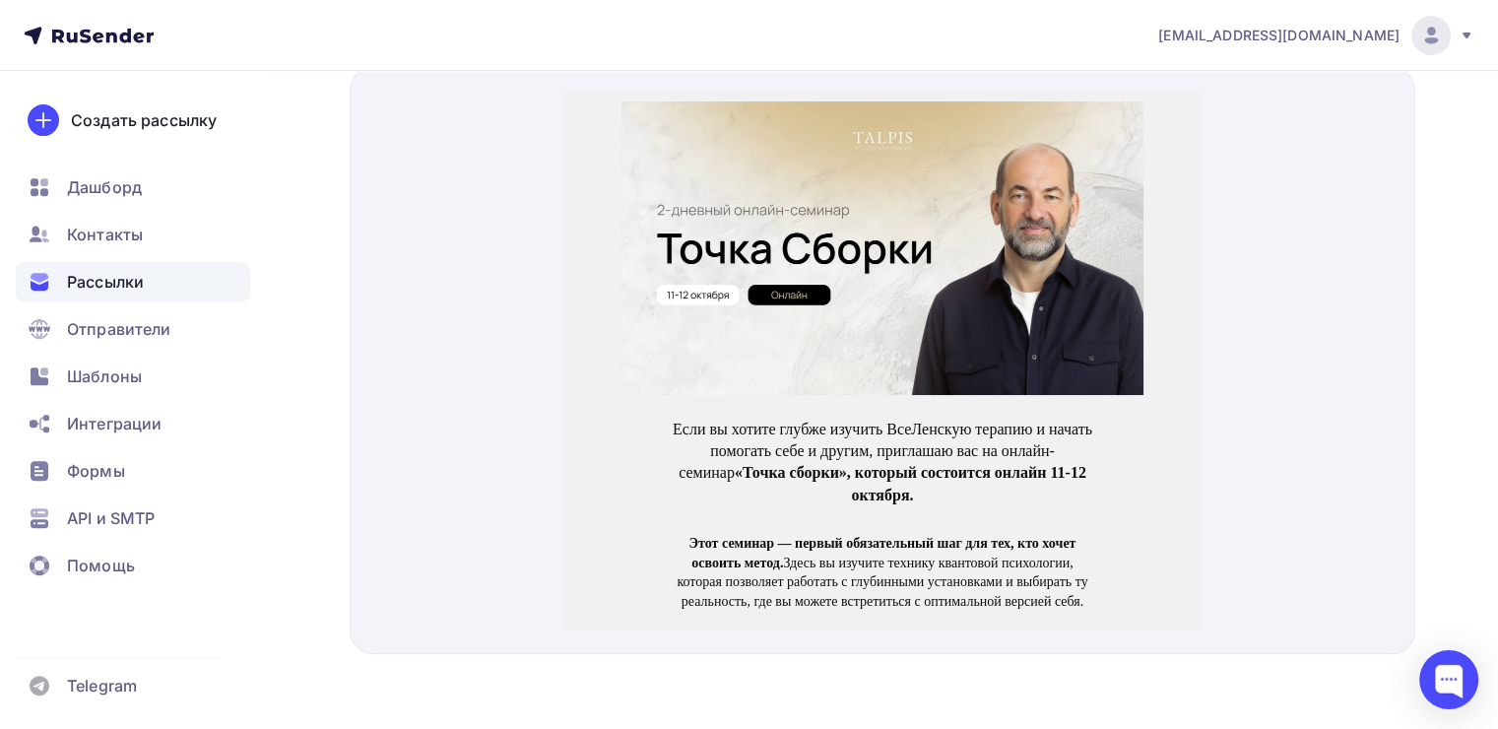
click at [926, 233] on img at bounding box center [883, 225] width 522 height 294
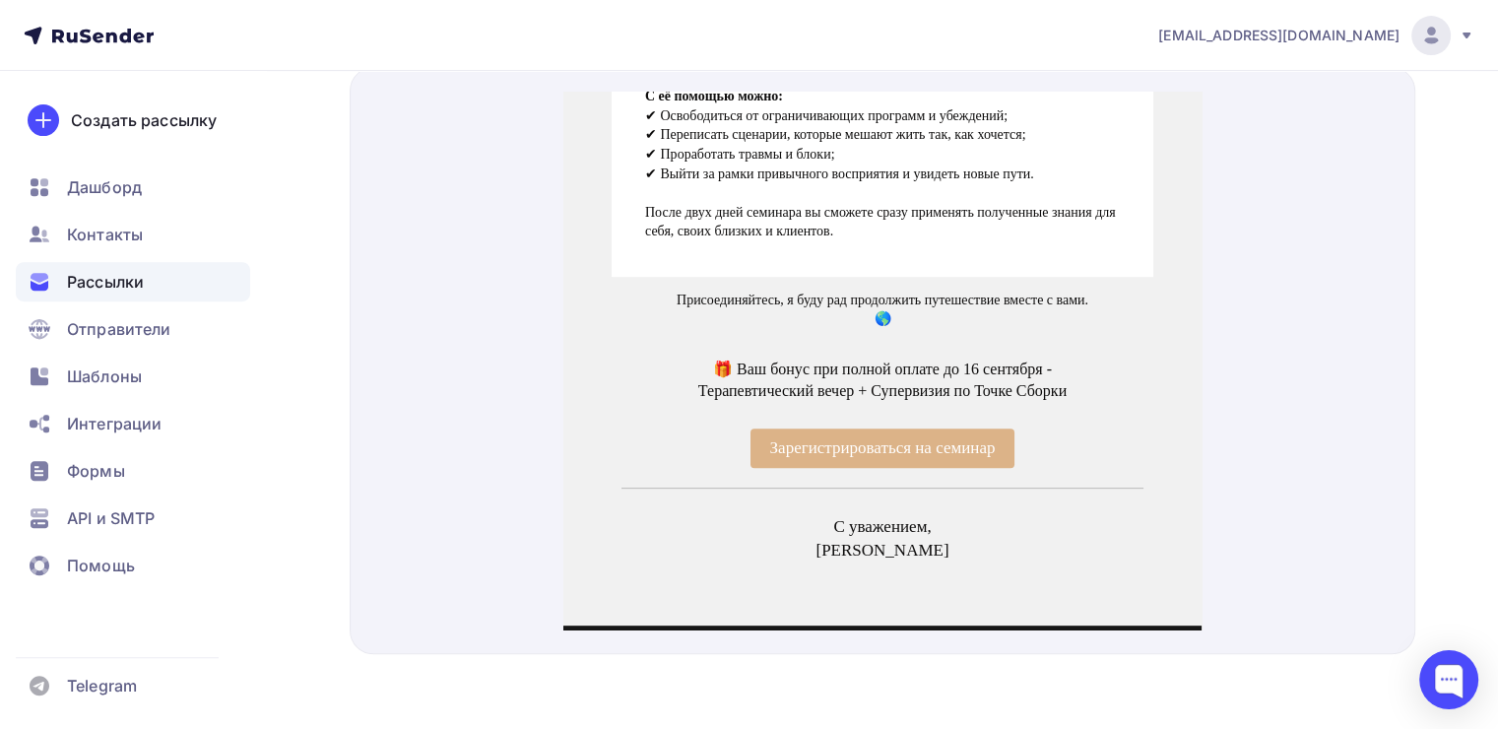
scroll to position [741, 0]
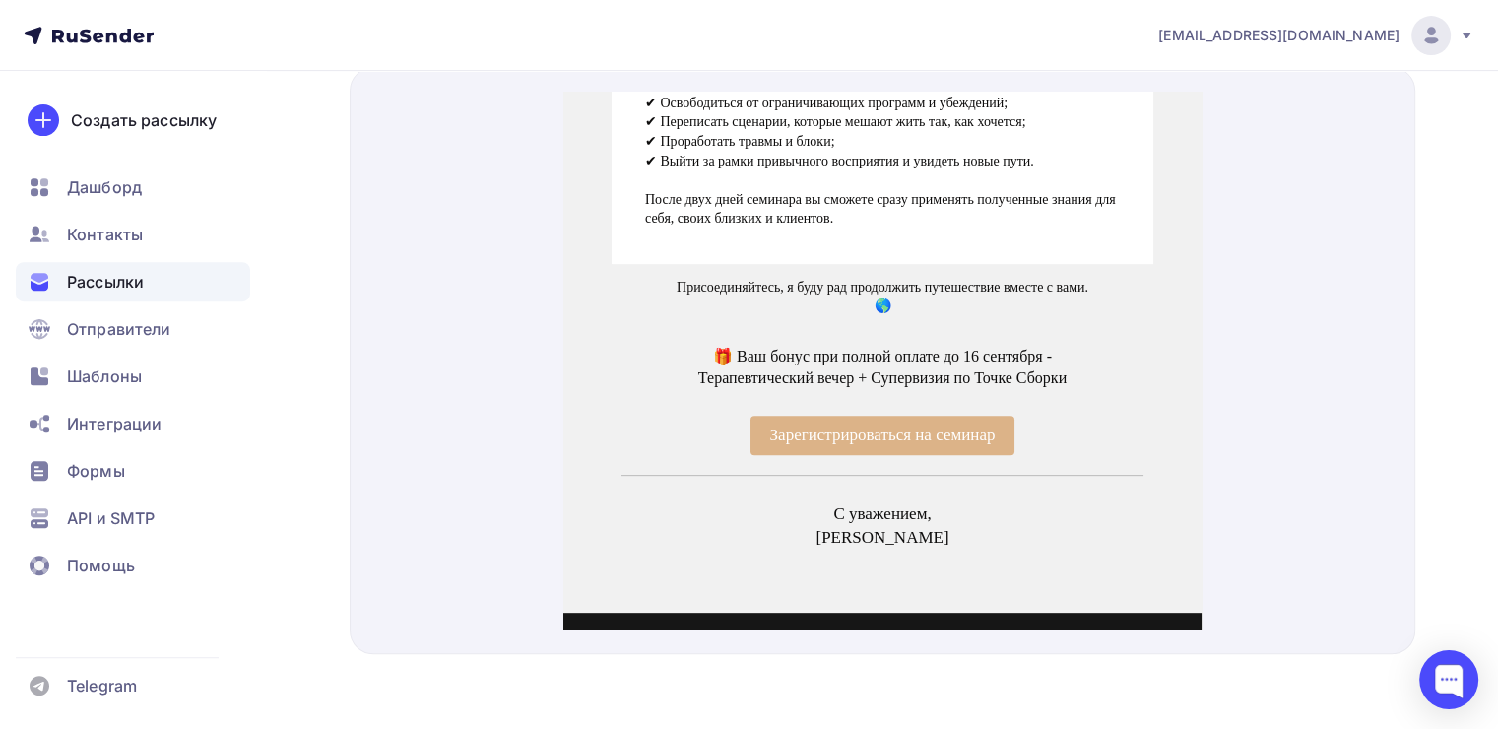
click at [802, 392] on span "Зарегистрироваться на семинар" at bounding box center [883, 411] width 265 height 39
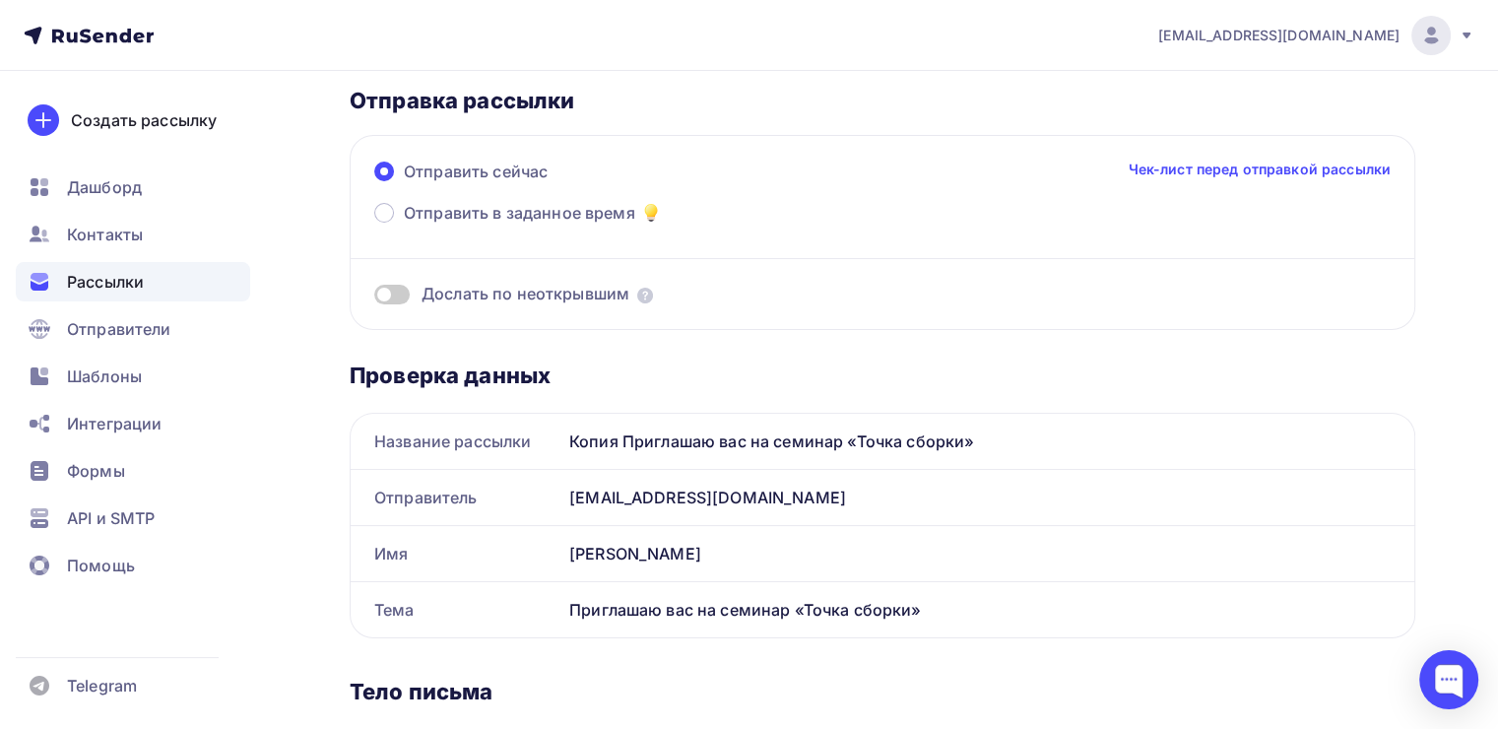
scroll to position [0, 0]
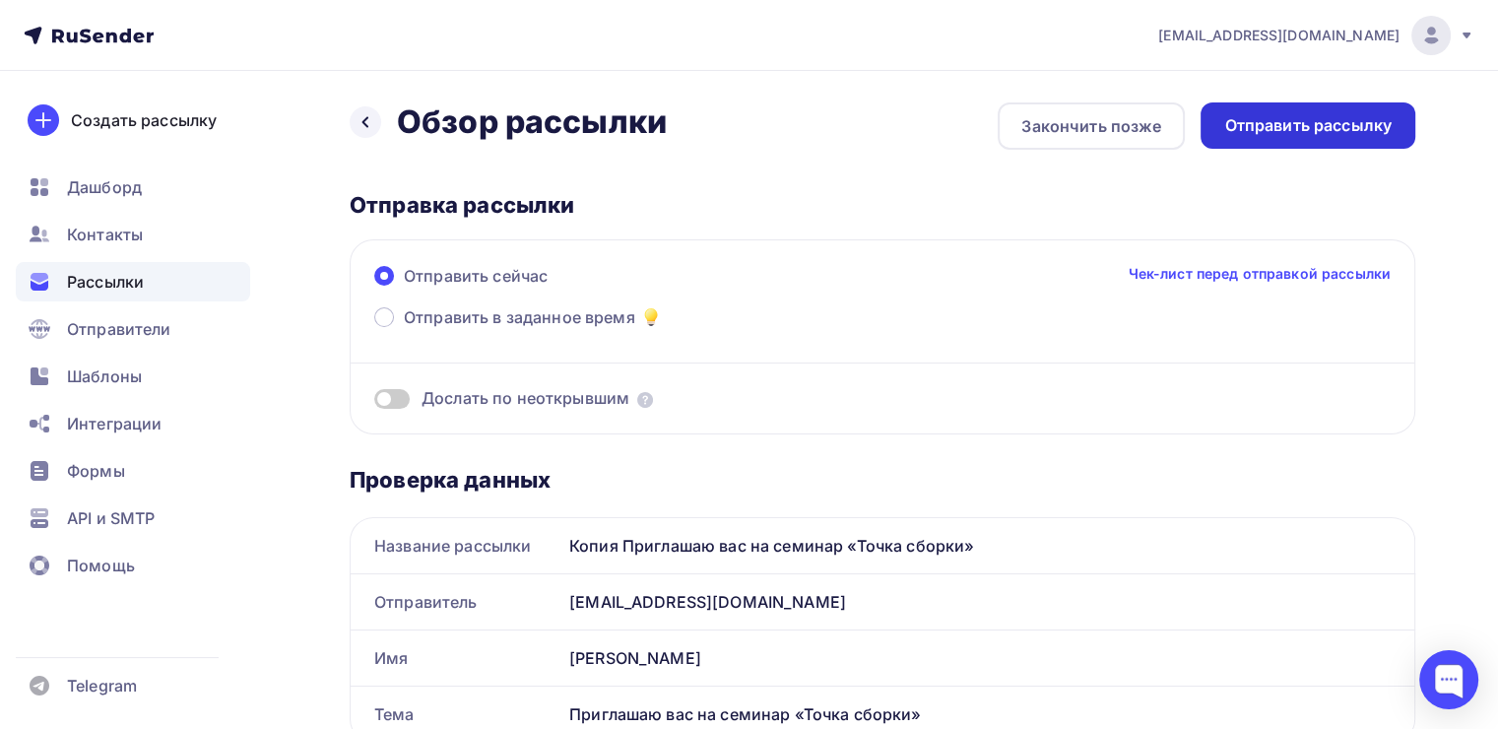
click at [1328, 121] on div "Отправить рассылку" at bounding box center [1307, 125] width 167 height 23
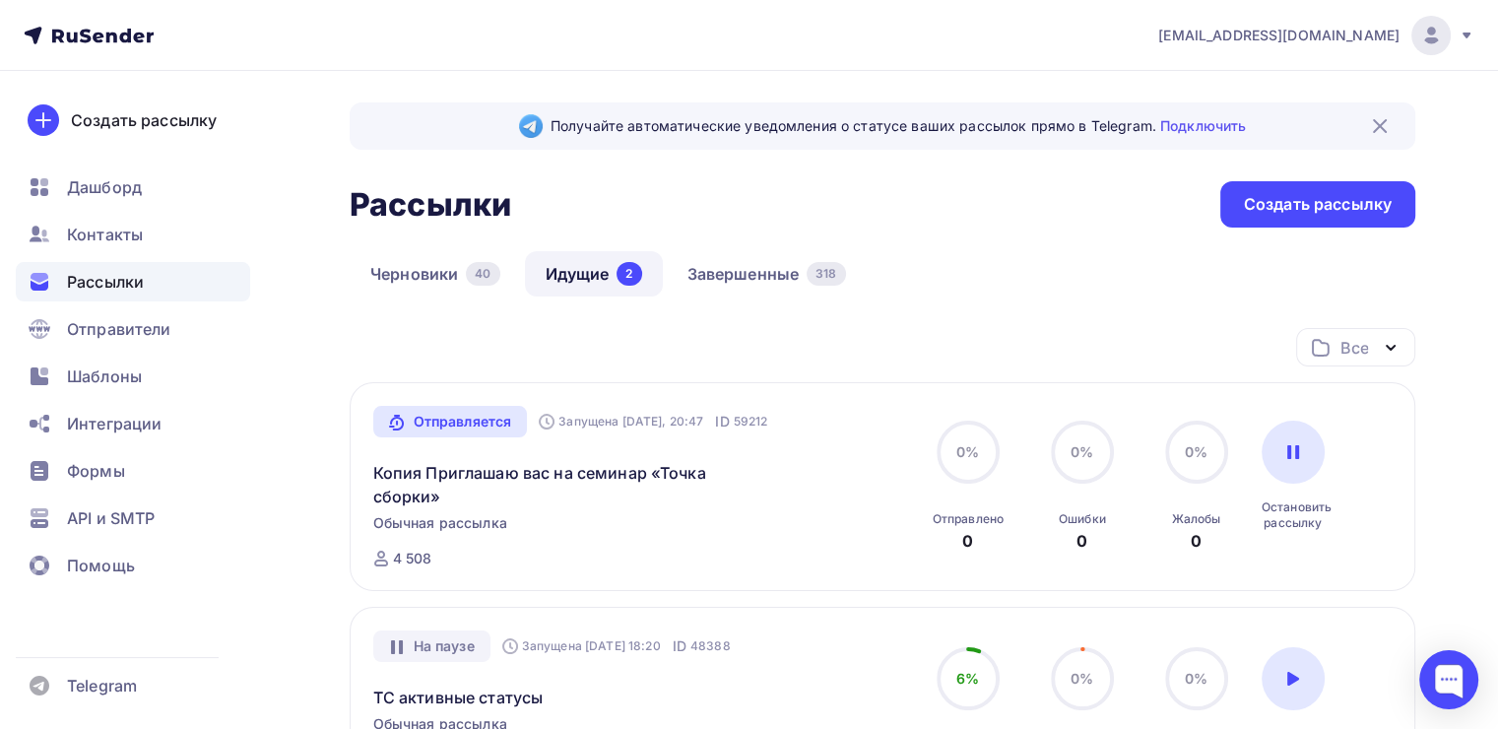
click at [799, 233] on div "Получайте автоматические уведомления о статусе ваших рассылок прямо в Telegram.…" at bounding box center [883, 564] width 1066 height 925
click at [793, 263] on link "Завершенные 318" at bounding box center [767, 273] width 200 height 45
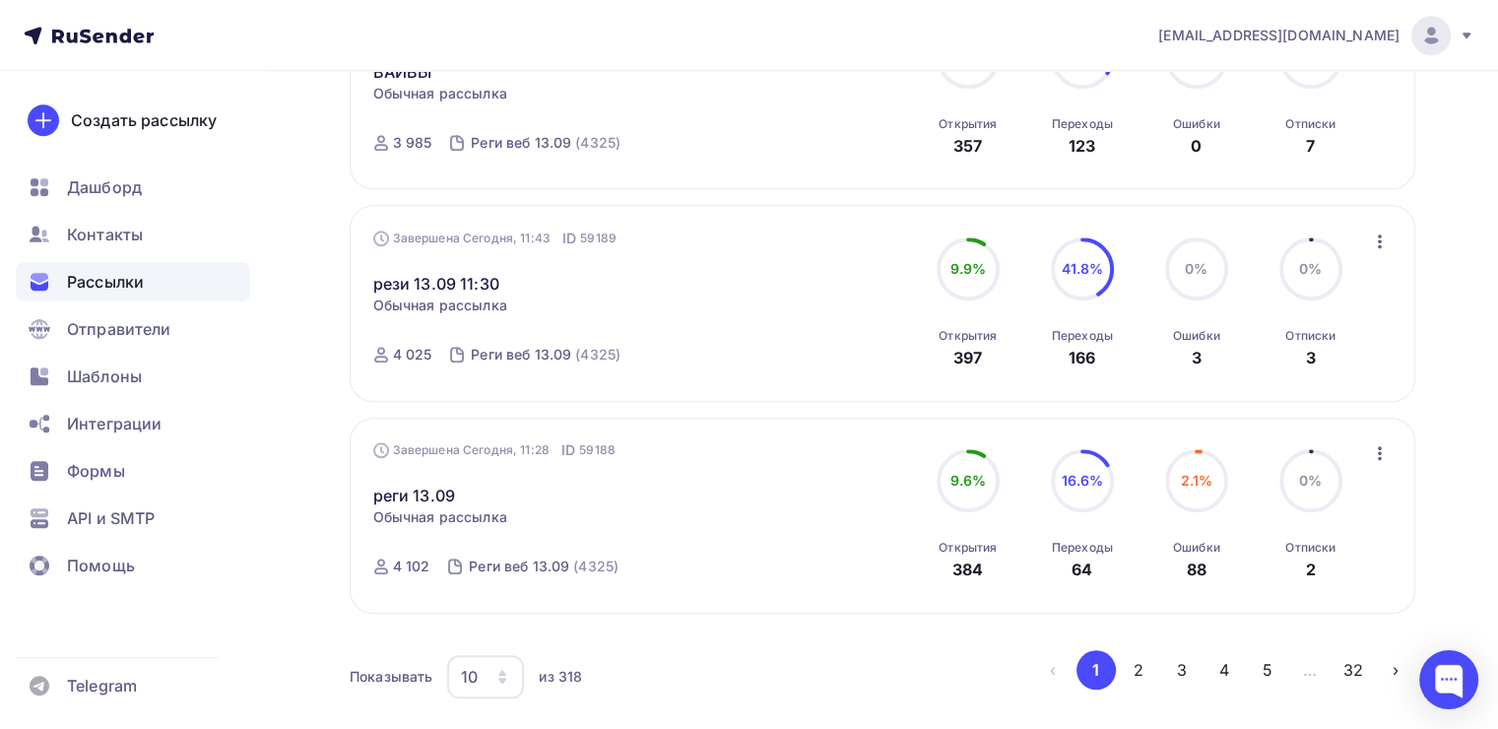
scroll to position [2085, 0]
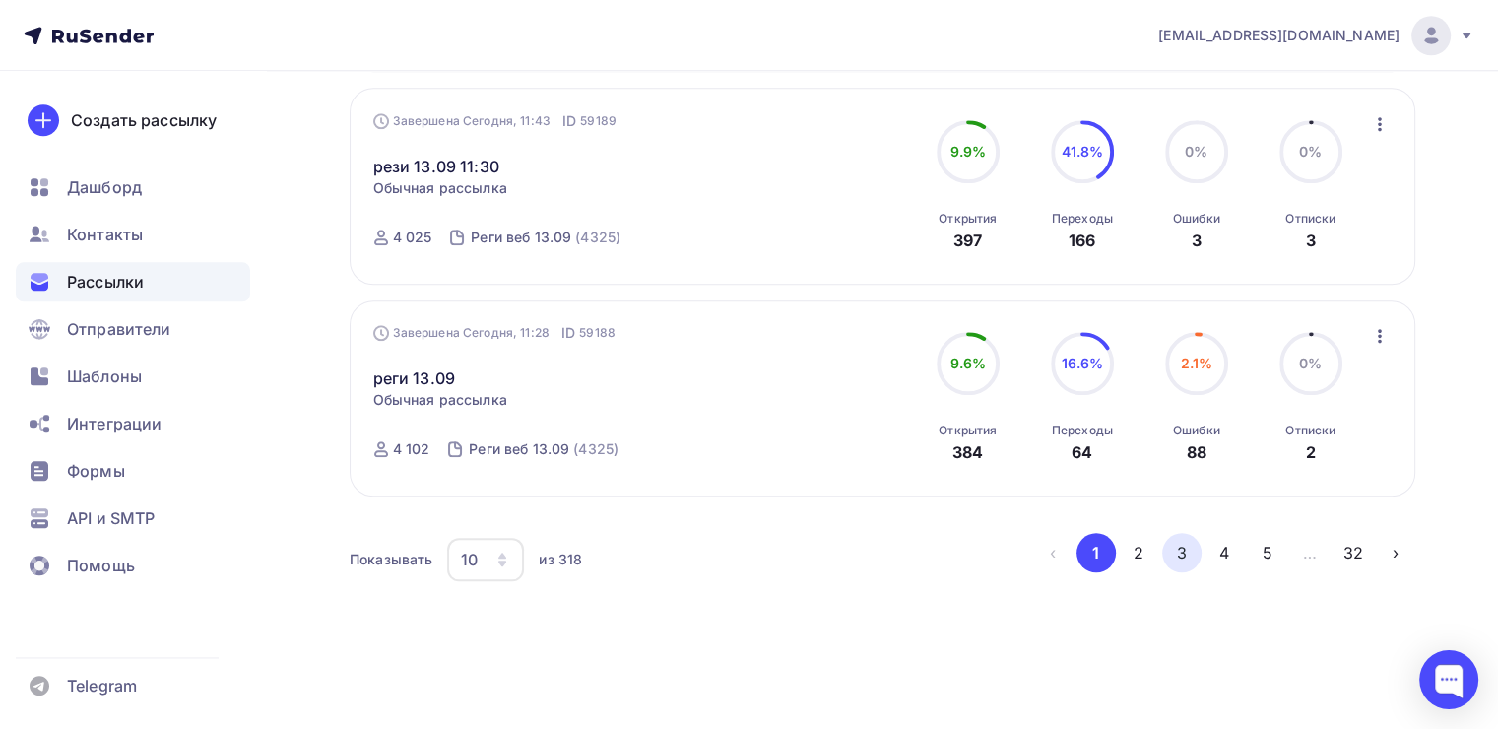
click at [1170, 546] on button "3" at bounding box center [1181, 552] width 39 height 39
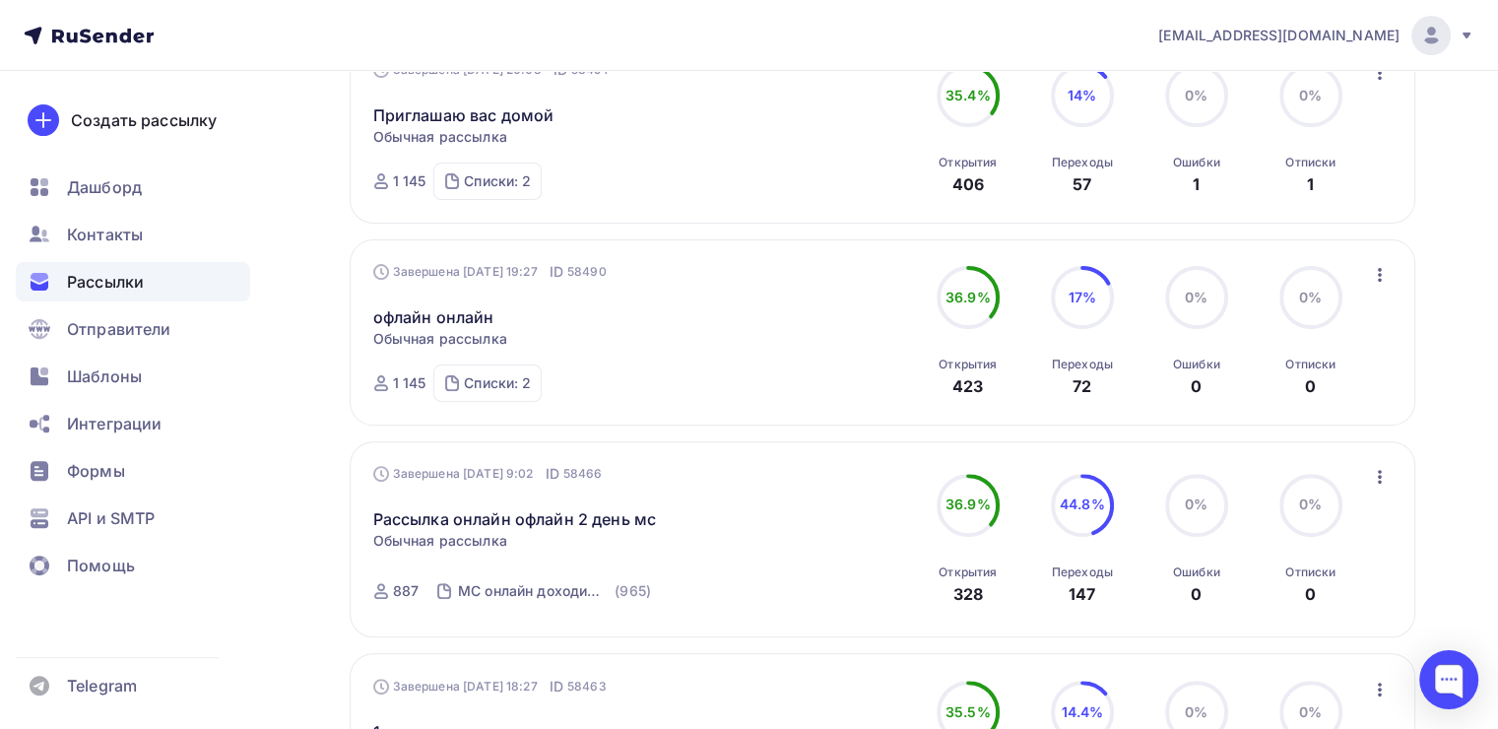
scroll to position [544, 0]
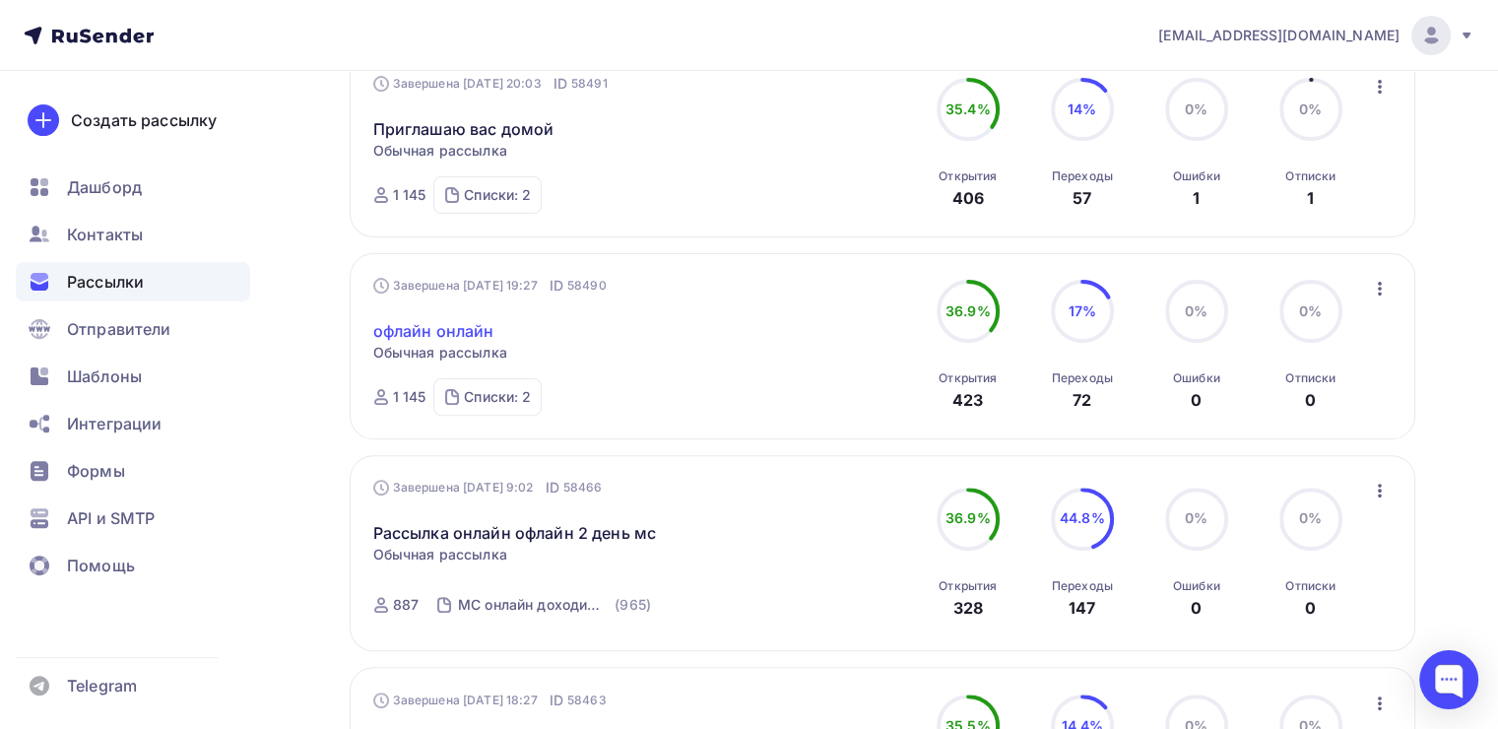
click at [469, 326] on link "офлайн онлайн" at bounding box center [433, 331] width 121 height 24
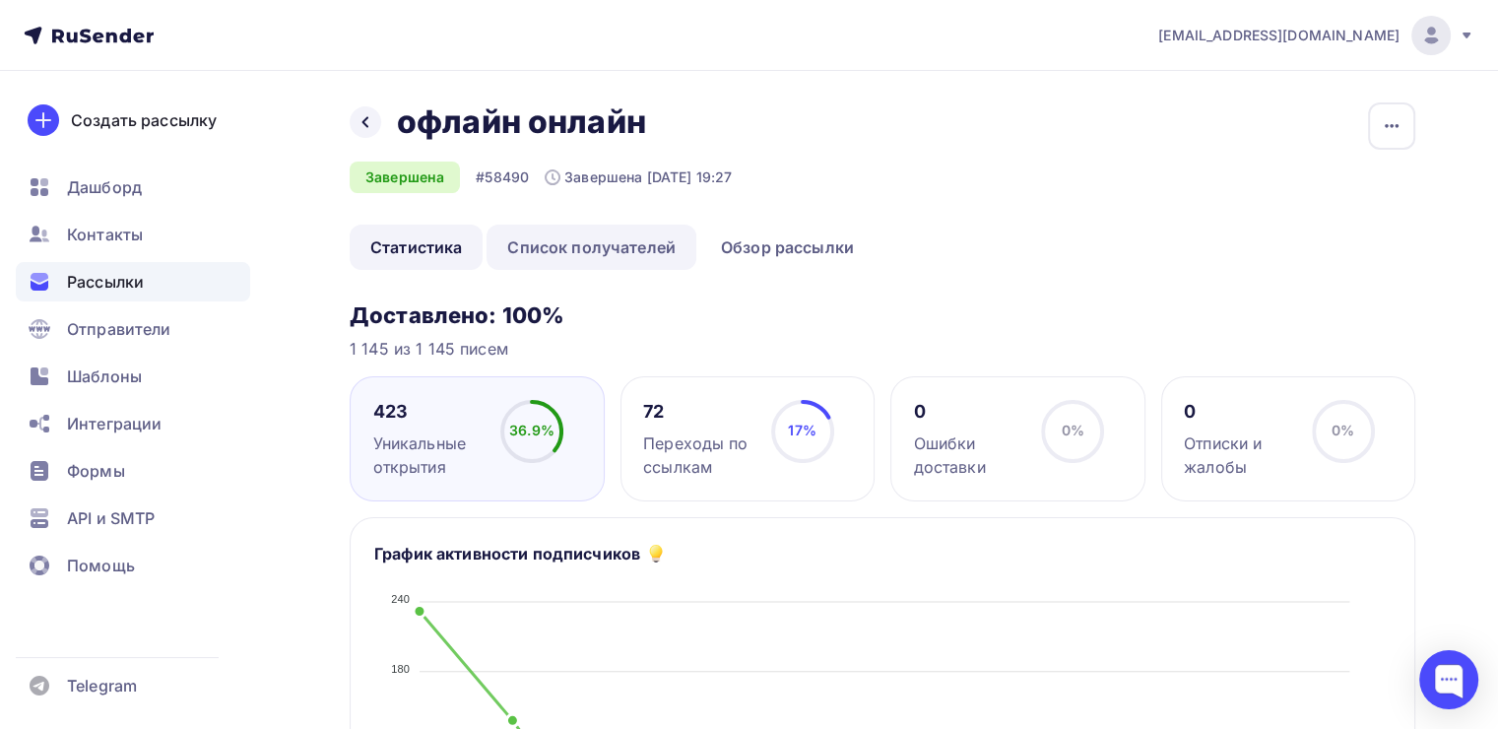
click at [585, 238] on link "Список получателей" at bounding box center [592, 247] width 210 height 45
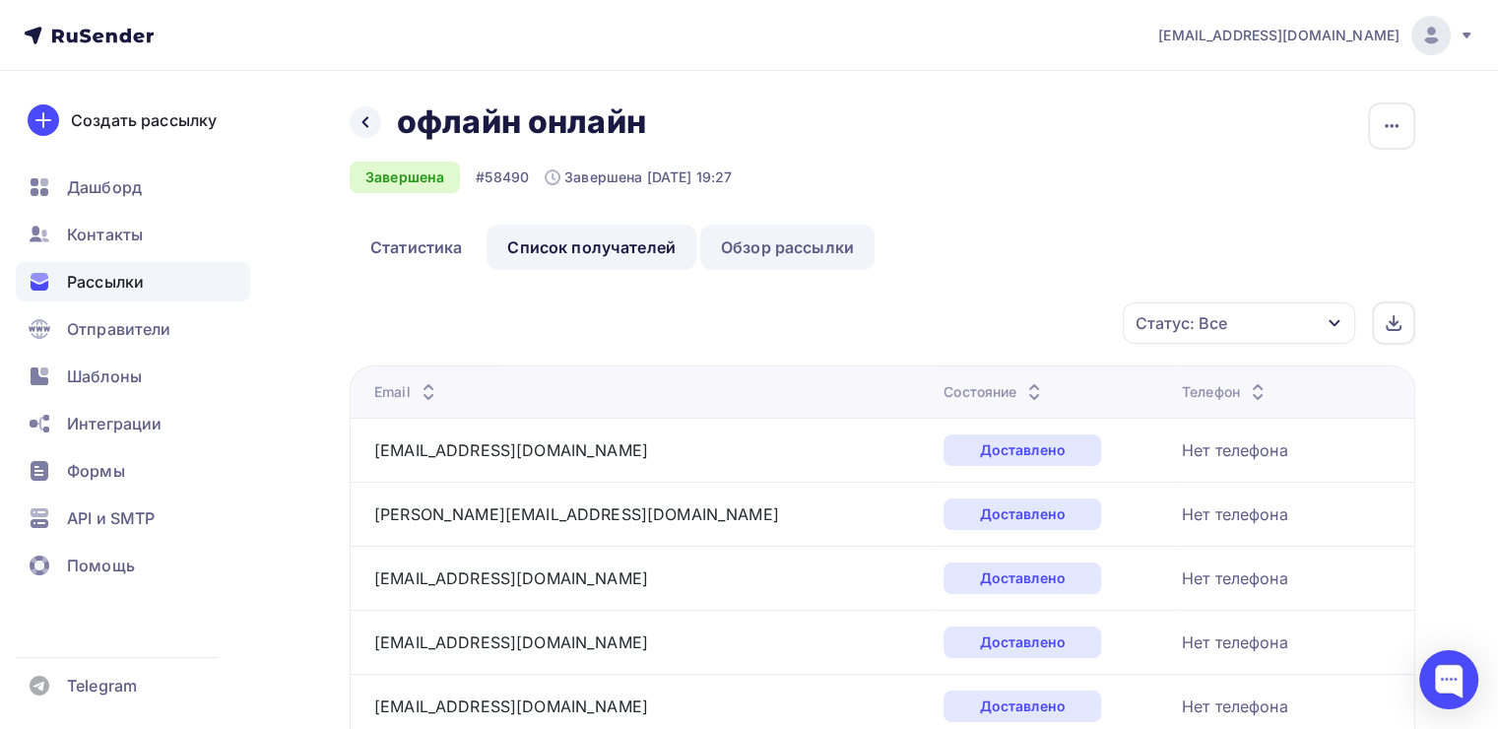
click at [742, 257] on link "Обзор рассылки" at bounding box center [787, 247] width 174 height 45
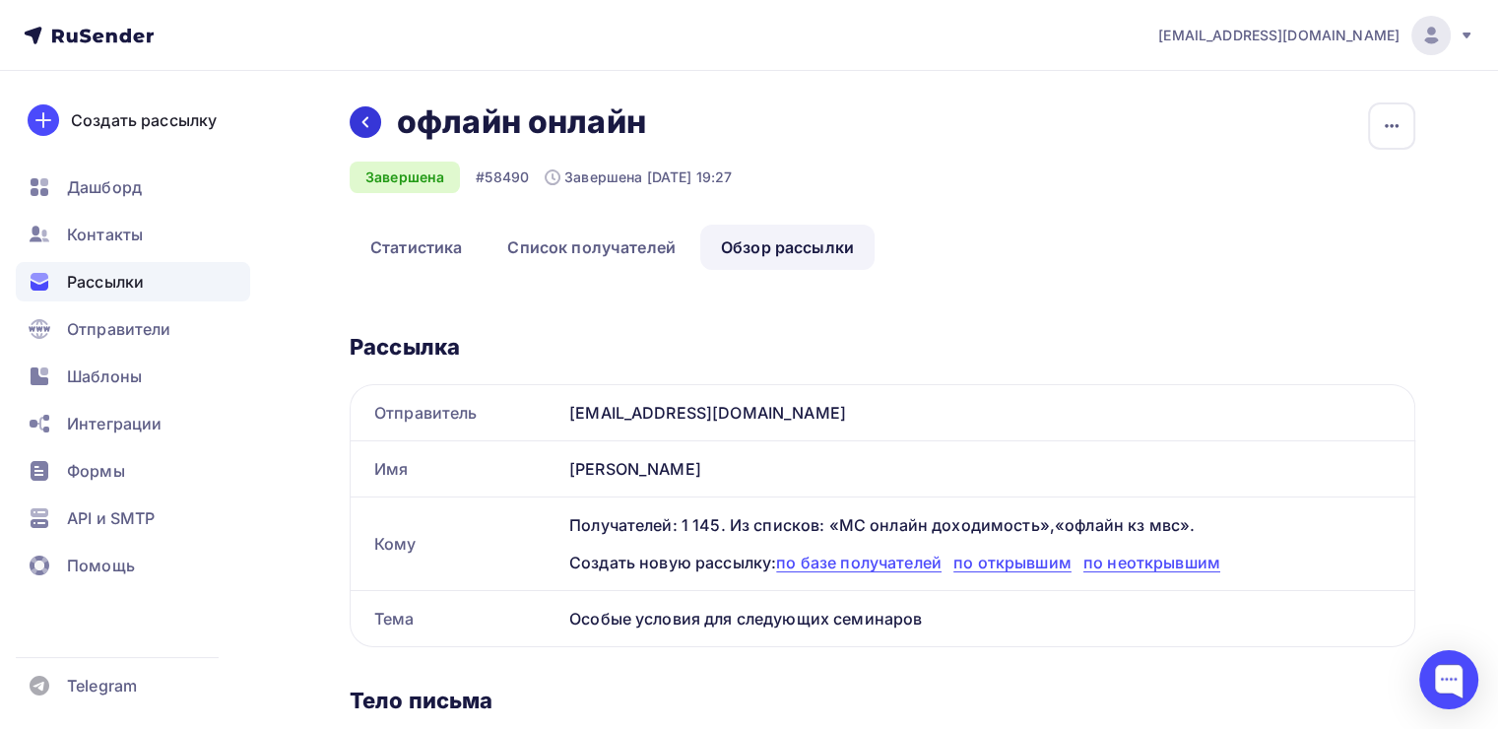
click at [378, 127] on div at bounding box center [366, 122] width 32 height 32
